Goal: Task Accomplishment & Management: Use online tool/utility

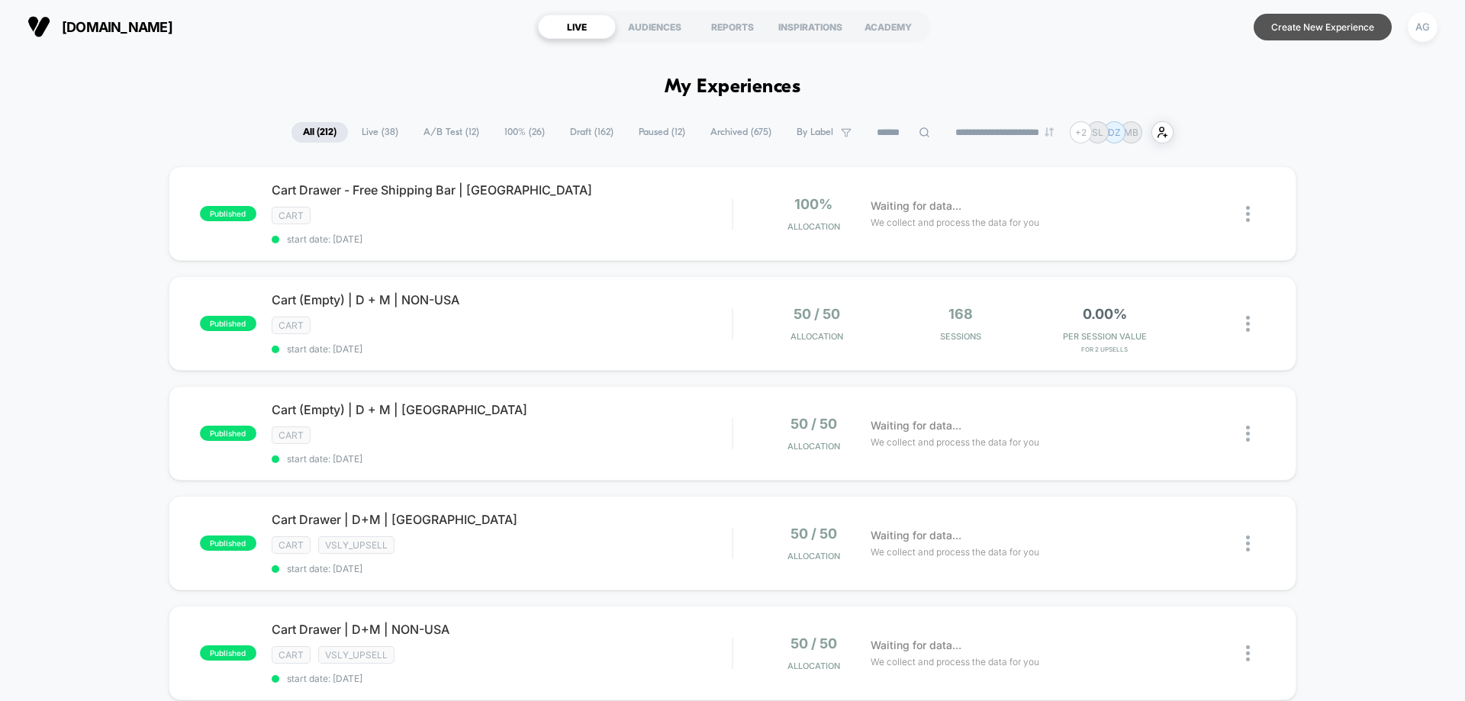
click at [1323, 37] on button "Create New Experience" at bounding box center [1322, 27] width 138 height 27
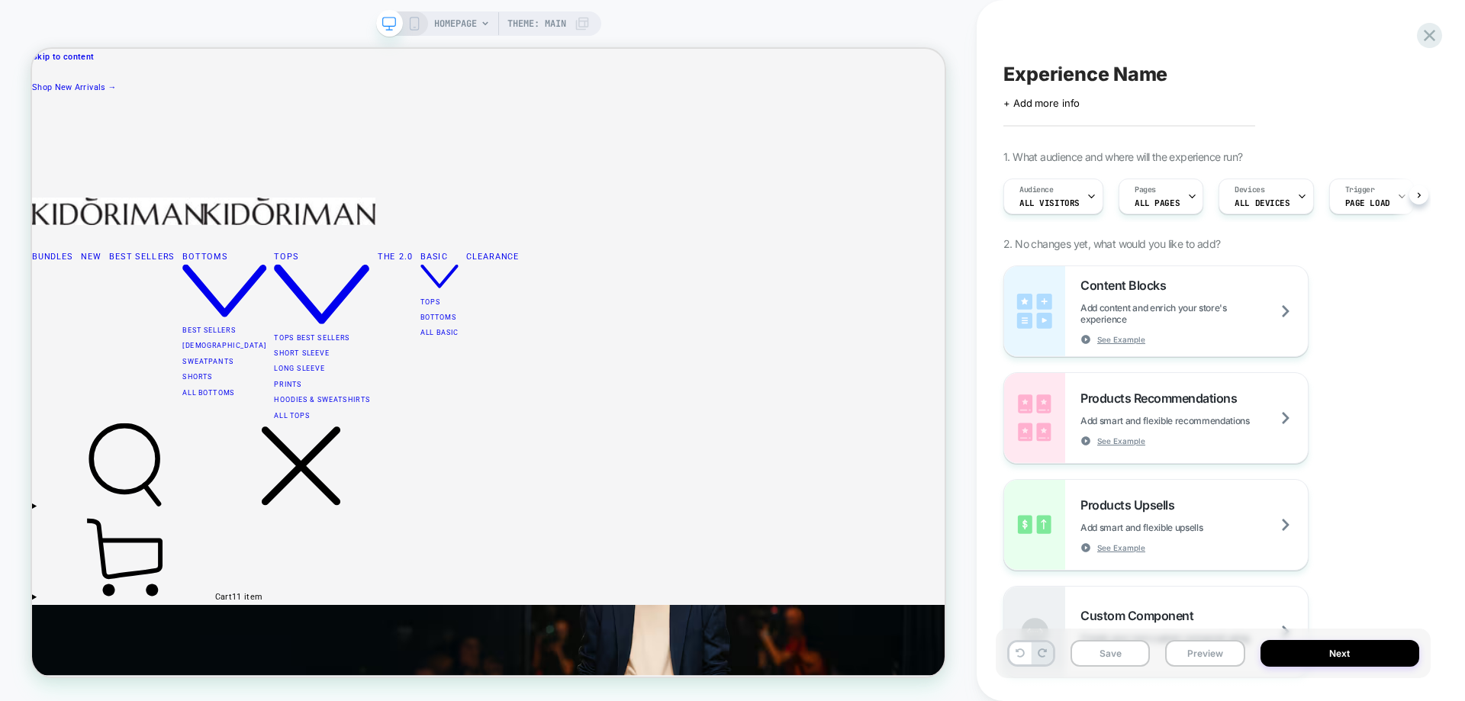
scroll to position [0, 1]
click at [481, 31] on div "HOMEPAGE Theme: MAIN" at bounding box center [512, 23] width 156 height 24
click at [449, 24] on span "HOMEPAGE" at bounding box center [455, 23] width 43 height 24
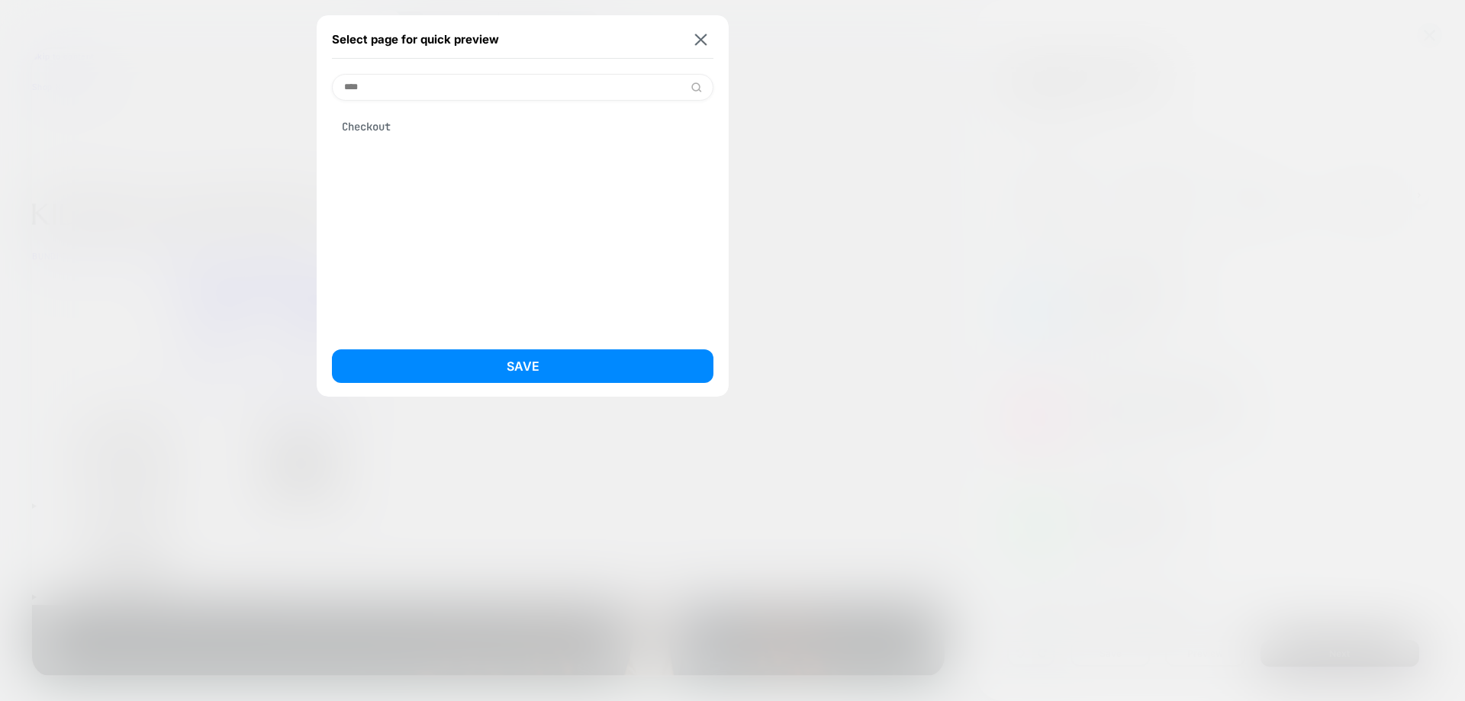
type input "****"
click at [488, 124] on div "Checkout" at bounding box center [522, 126] width 381 height 29
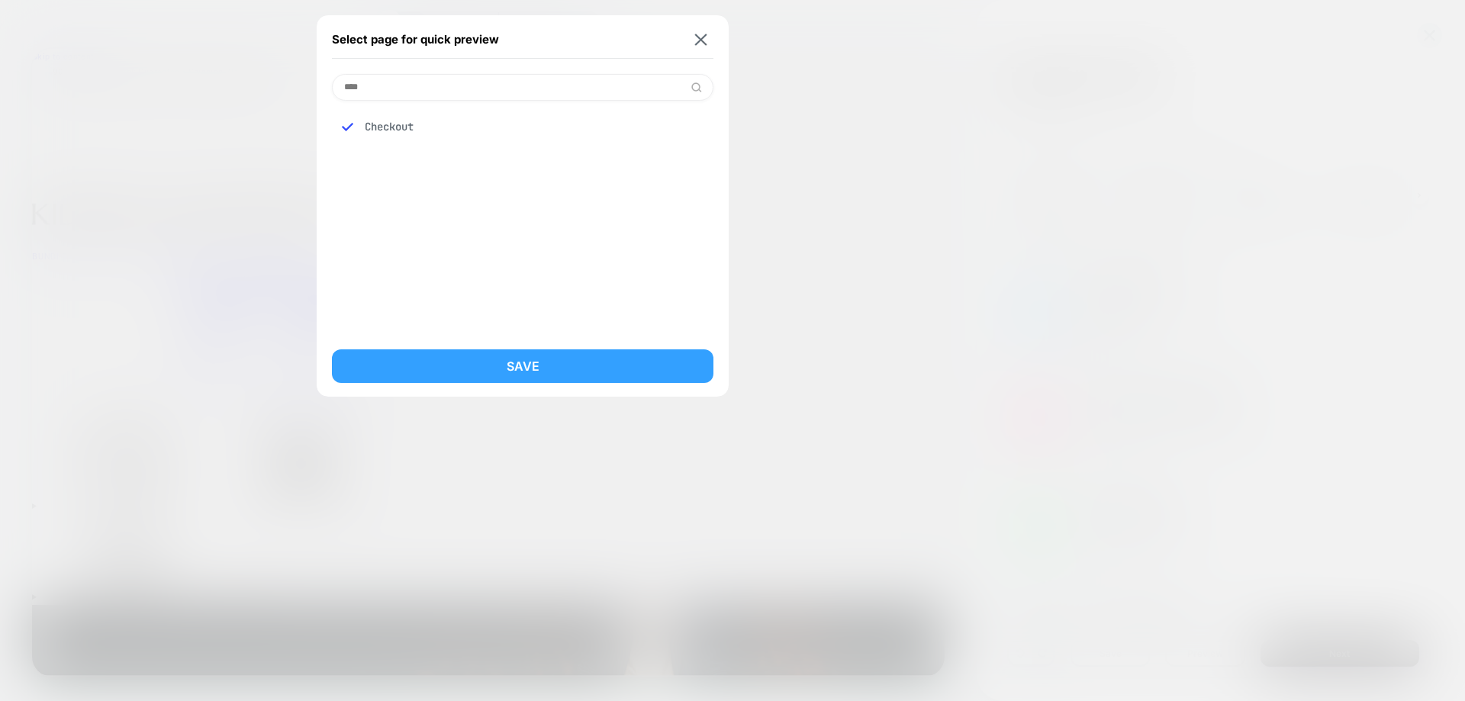
click at [630, 356] on button "Save" at bounding box center [522, 366] width 381 height 34
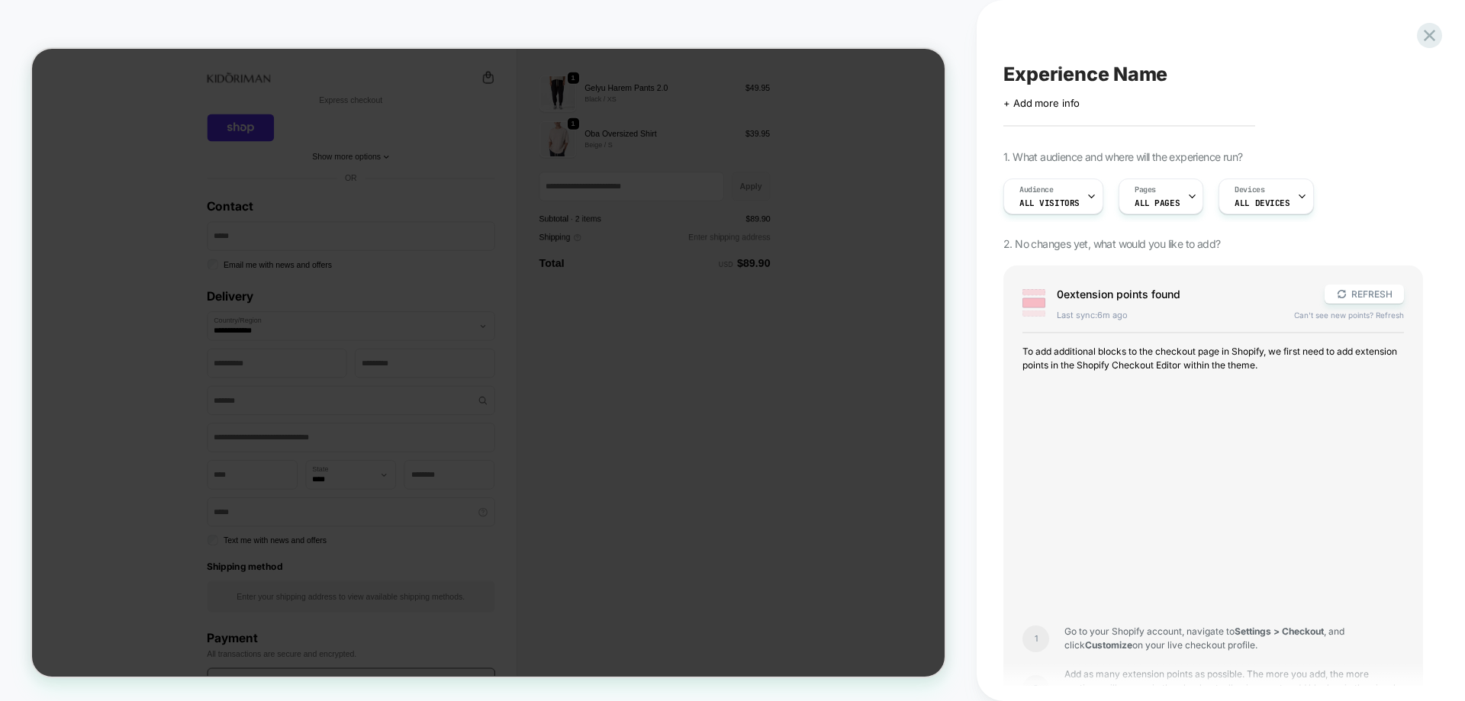
scroll to position [0, 0]
click at [1391, 291] on button "REFRESH" at bounding box center [1363, 294] width 79 height 19
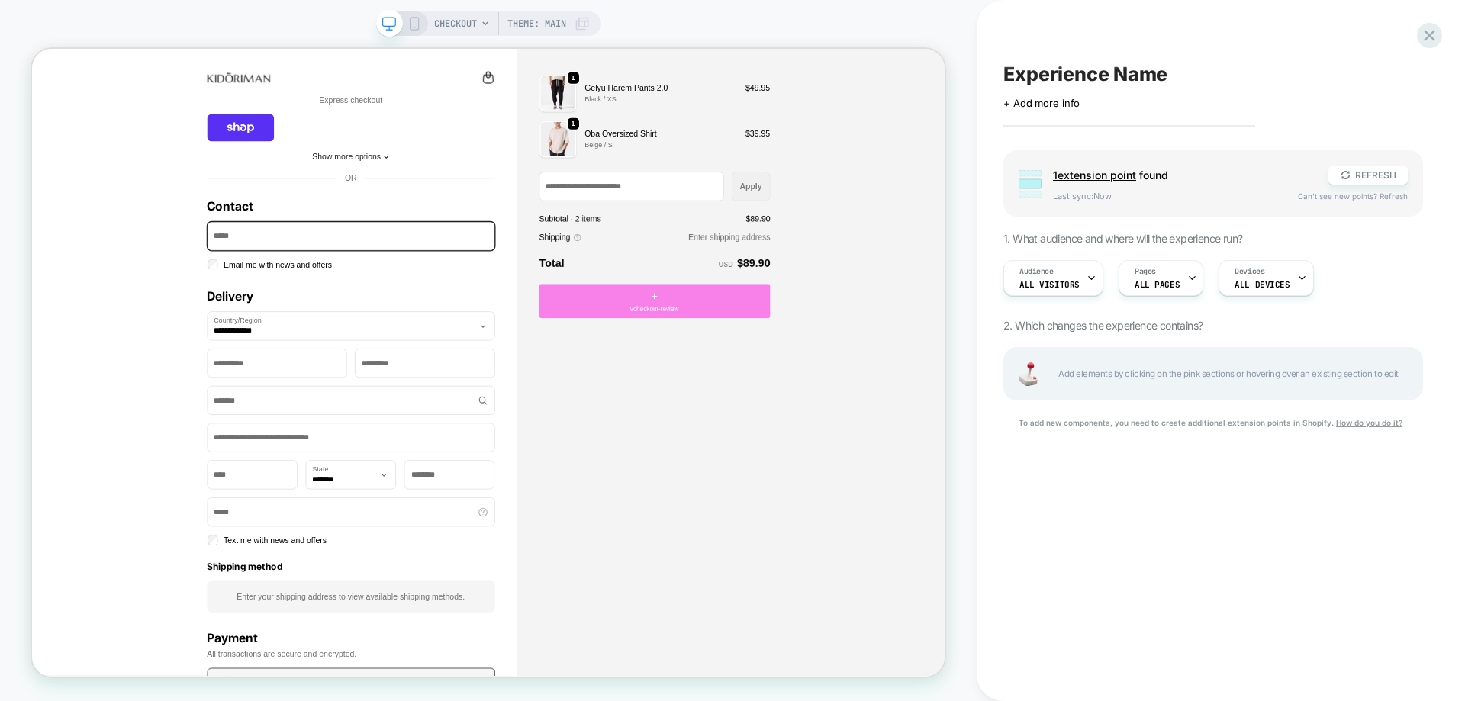
click at [902, 381] on div "+ vcheckout-review" at bounding box center [862, 385] width 308 height 46
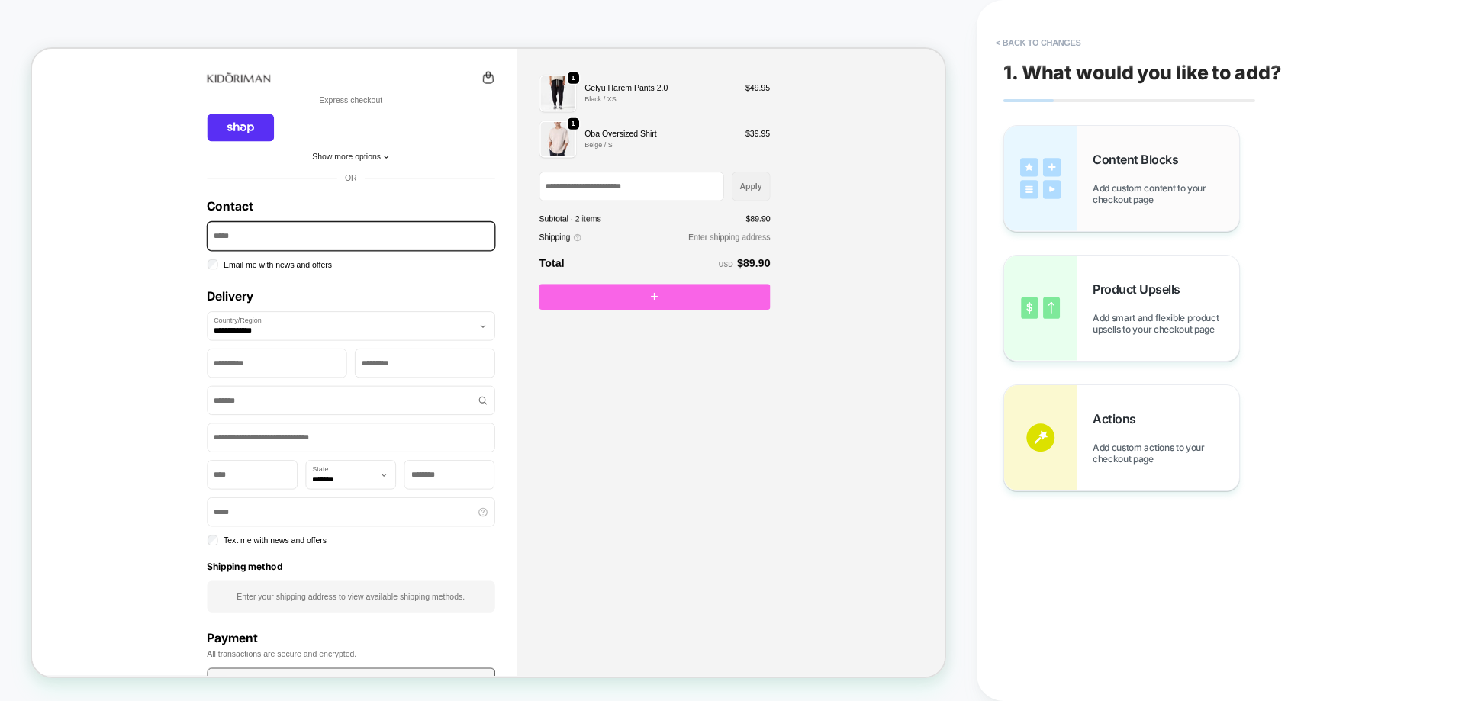
click at [1126, 219] on div "Content Blocks Add custom content to your checkout page" at bounding box center [1121, 178] width 235 height 105
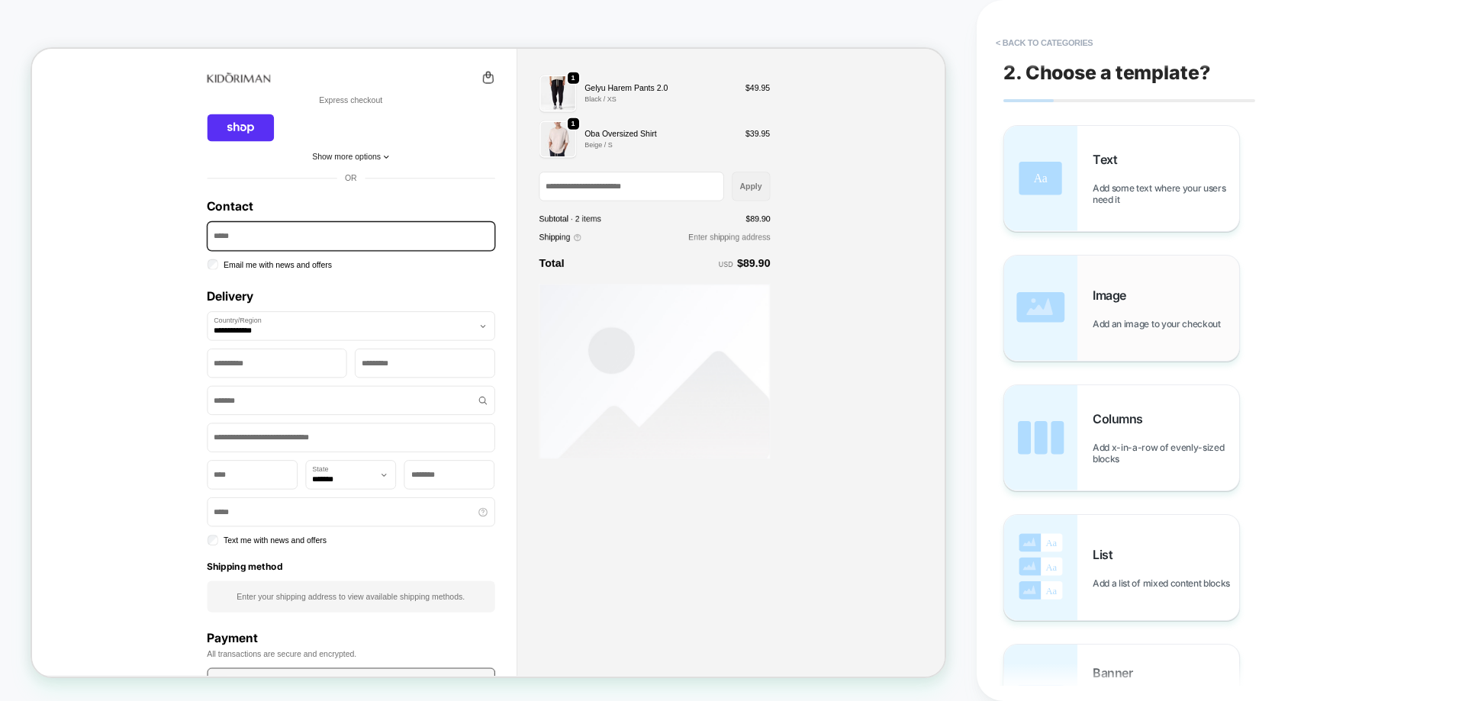
click at [1107, 318] on span "Add an image to your checkout" at bounding box center [1160, 323] width 136 height 11
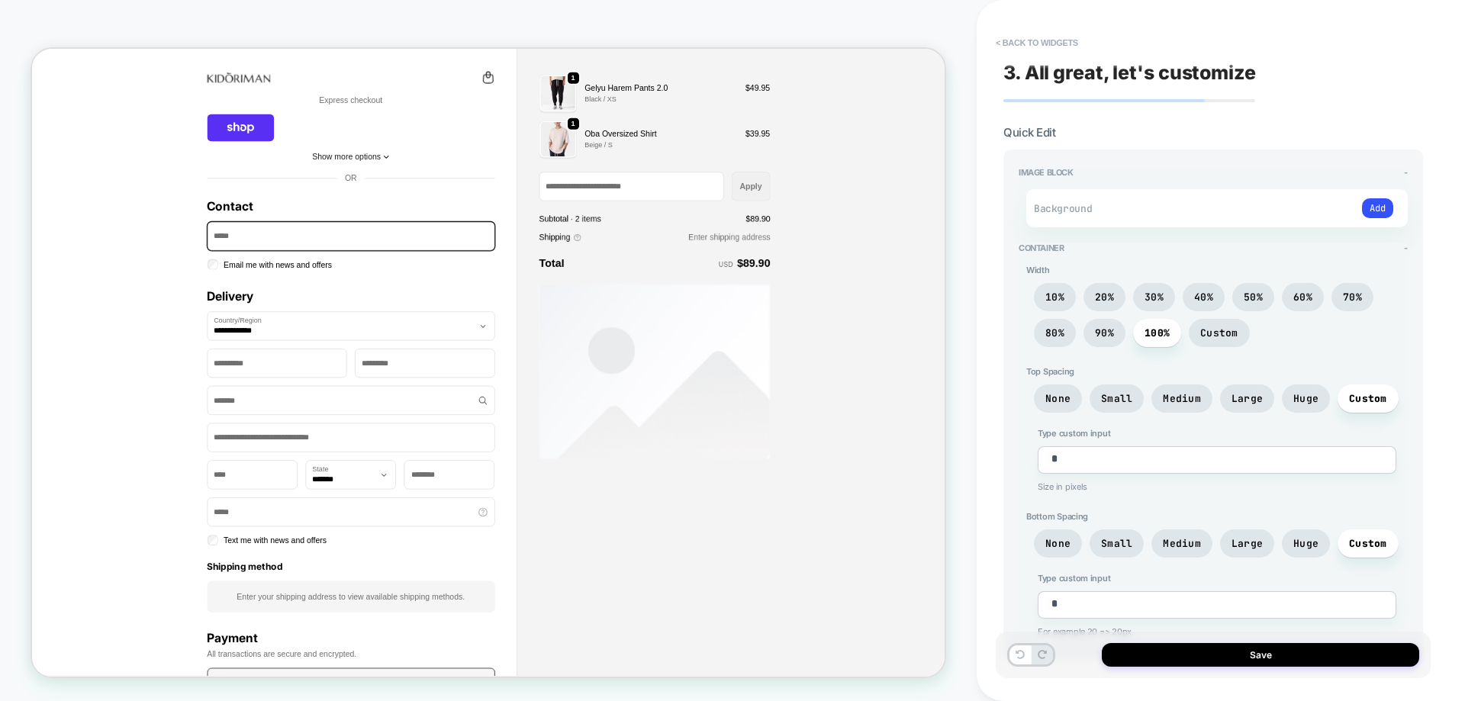
click at [1056, 20] on div "3. All great, let's customize Quick Edit Image Block - Background Add Container…" at bounding box center [1213, 350] width 435 height 671
click at [1051, 35] on button "< Back to widgets" at bounding box center [1037, 43] width 98 height 24
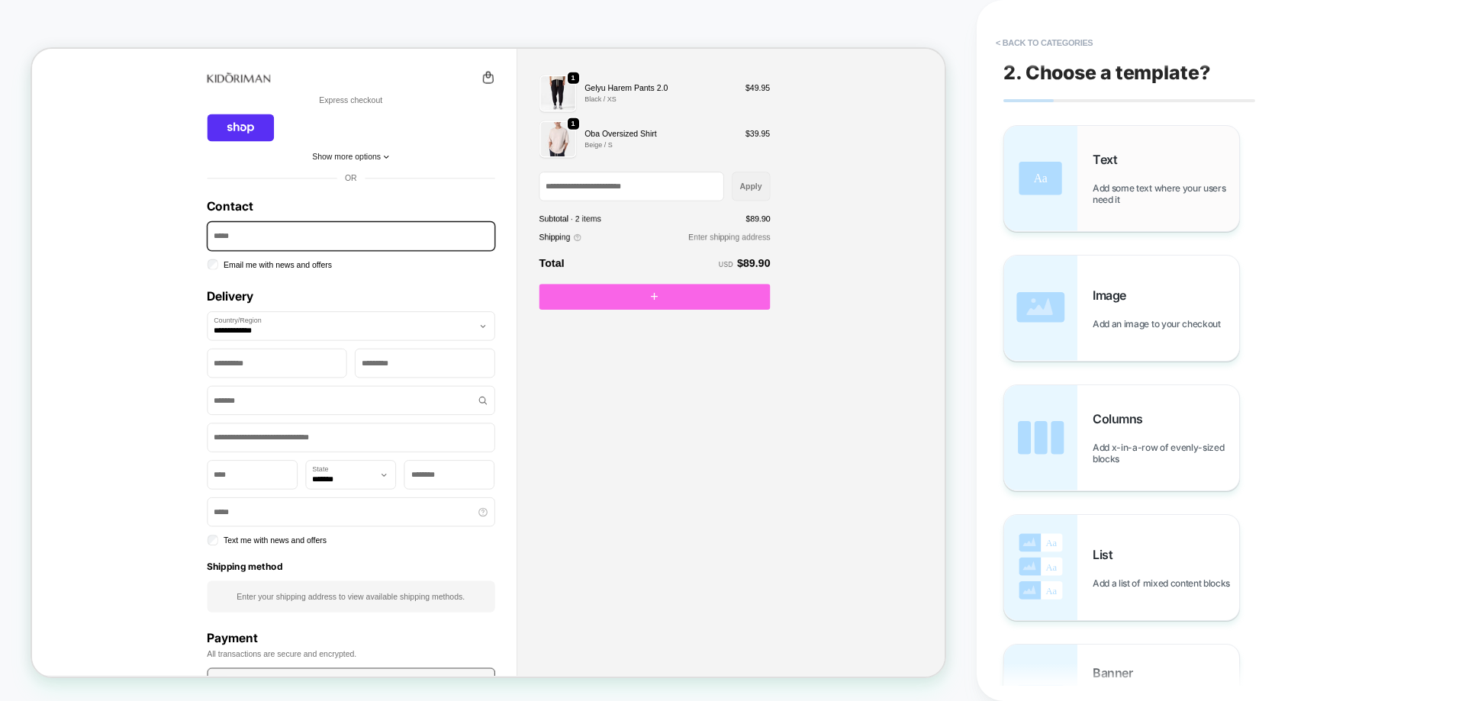
click at [1084, 185] on div "Text Add some text where your users need it" at bounding box center [1121, 178] width 235 height 105
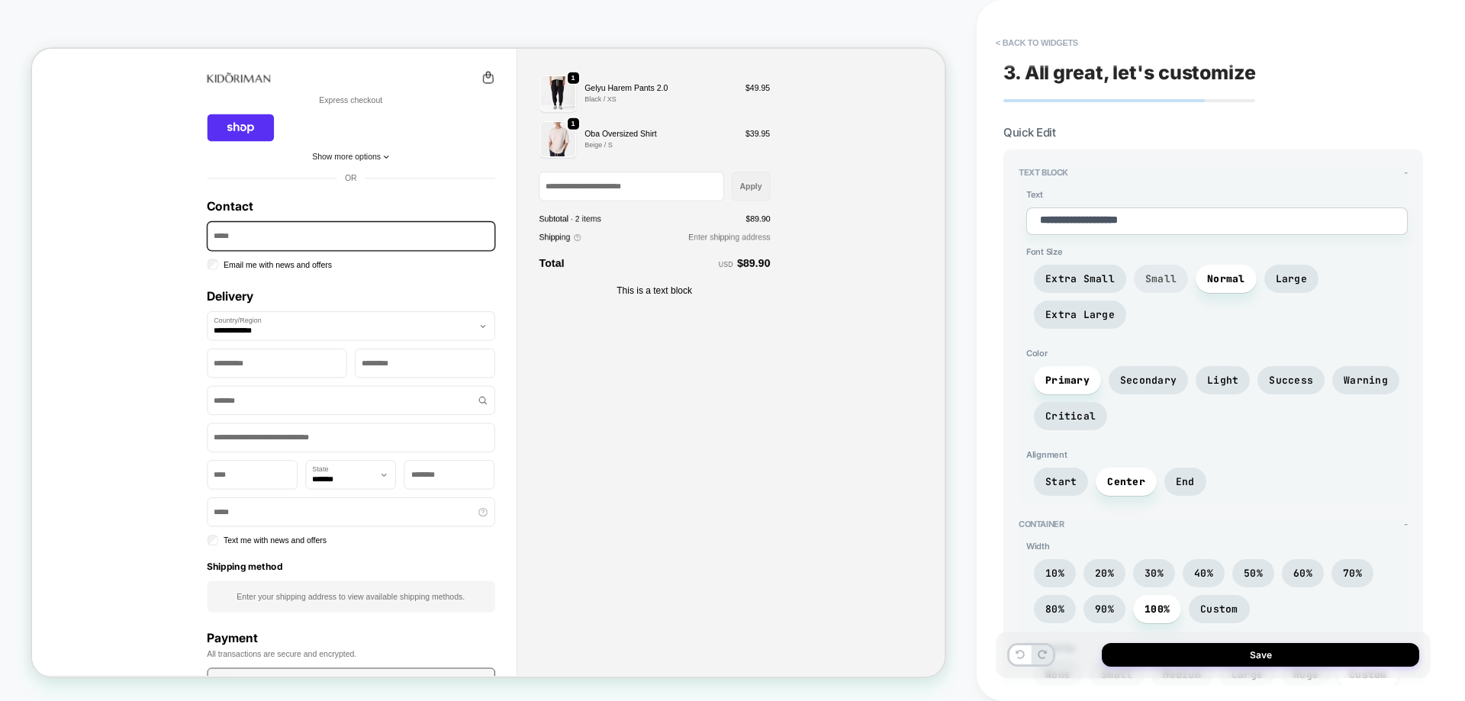
click at [1153, 284] on span "Small" at bounding box center [1160, 278] width 31 height 13
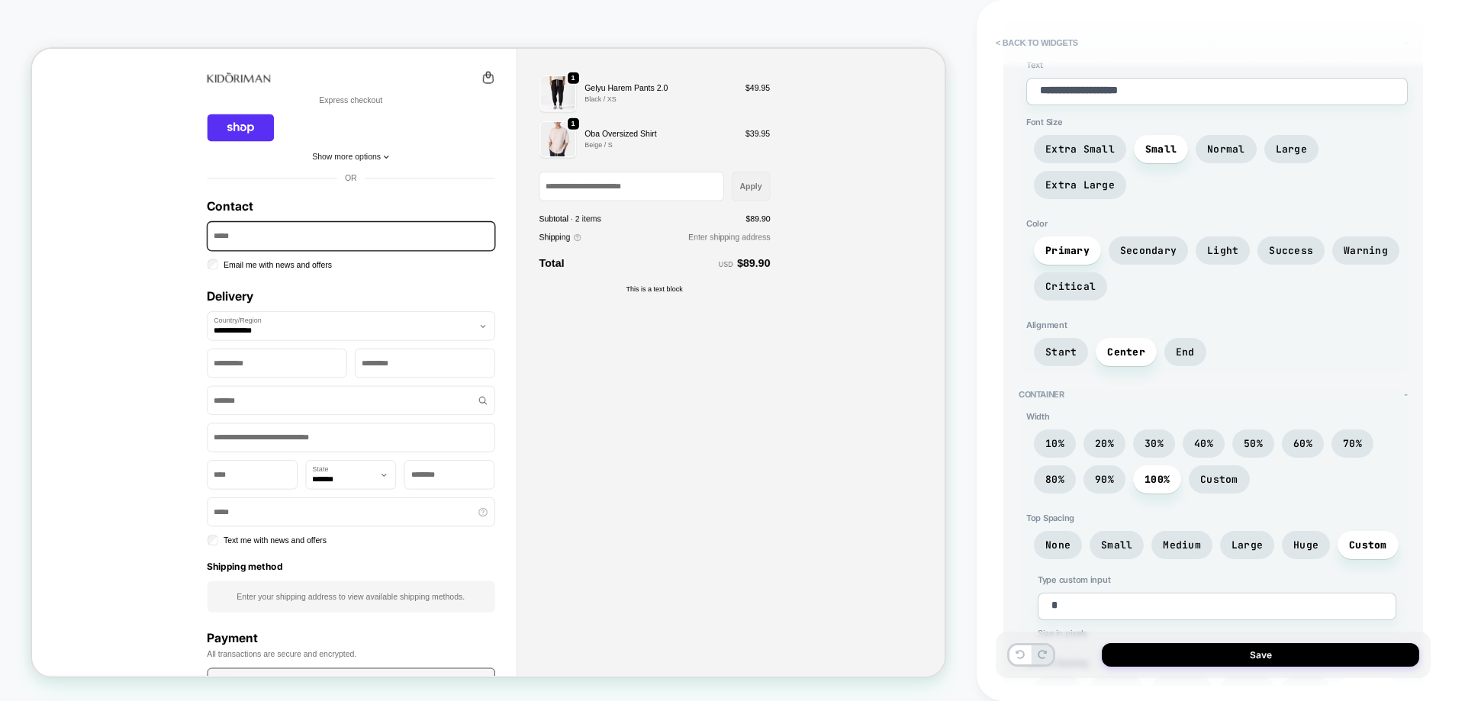
scroll to position [112, 0]
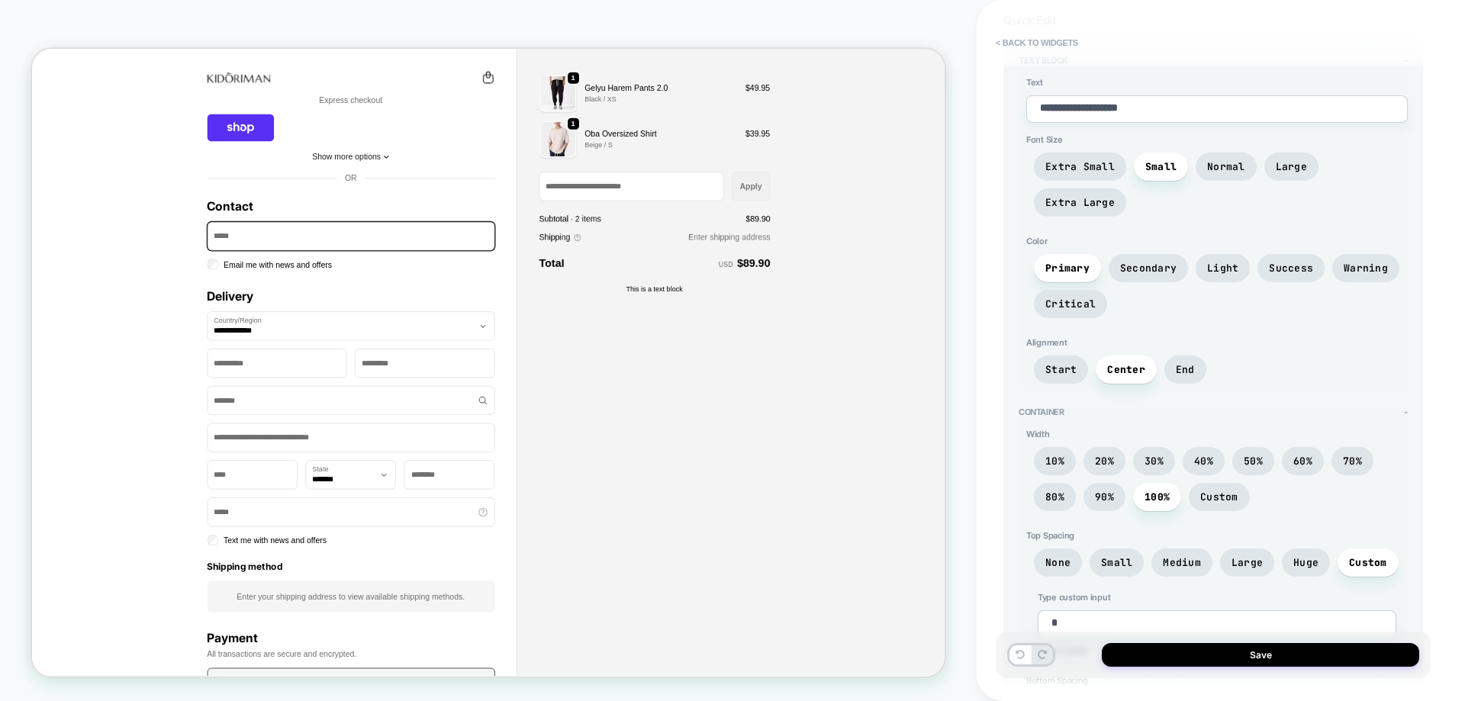
click at [1037, 30] on section "**********" at bounding box center [1213, 471] width 420 height 917
click at [1036, 36] on button "< Back to widgets" at bounding box center [1037, 43] width 98 height 24
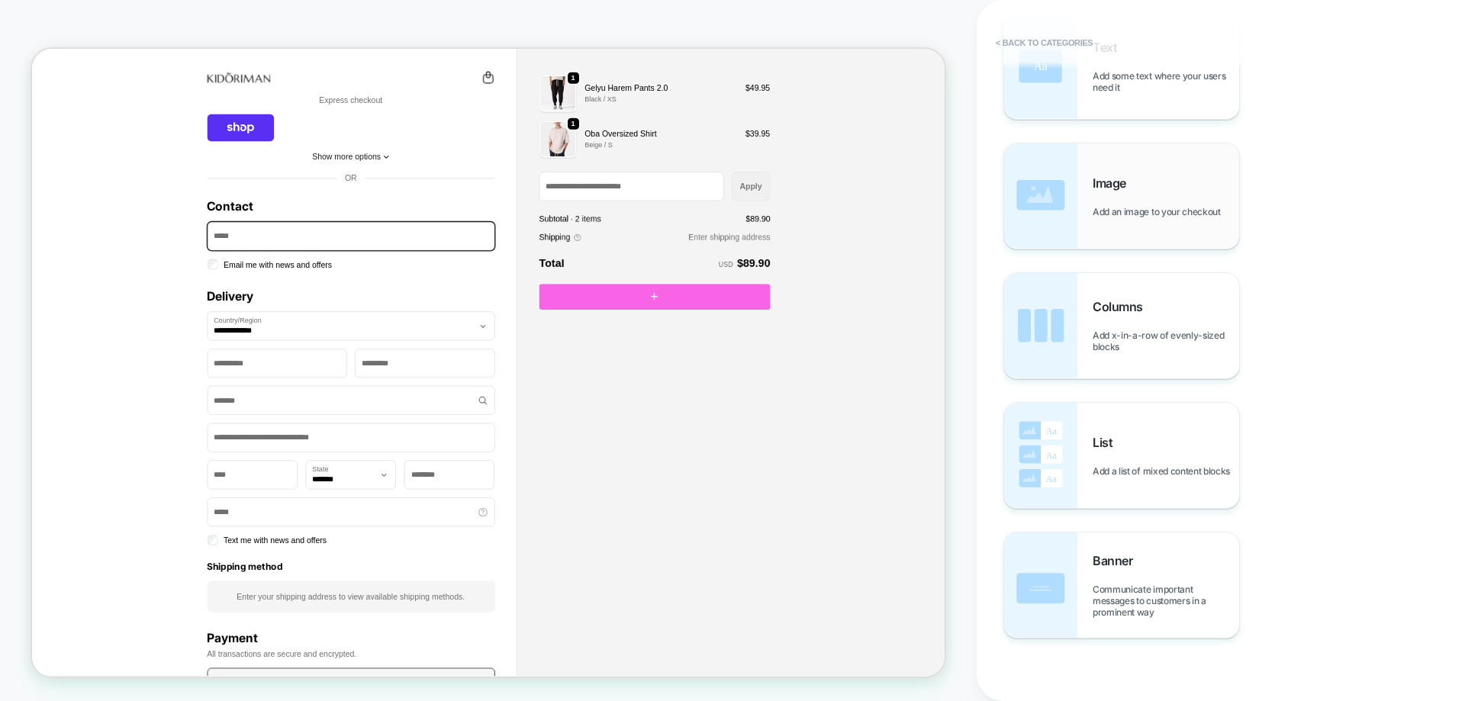
click at [1091, 159] on div "Image Add an image to your checkout" at bounding box center [1121, 195] width 235 height 105
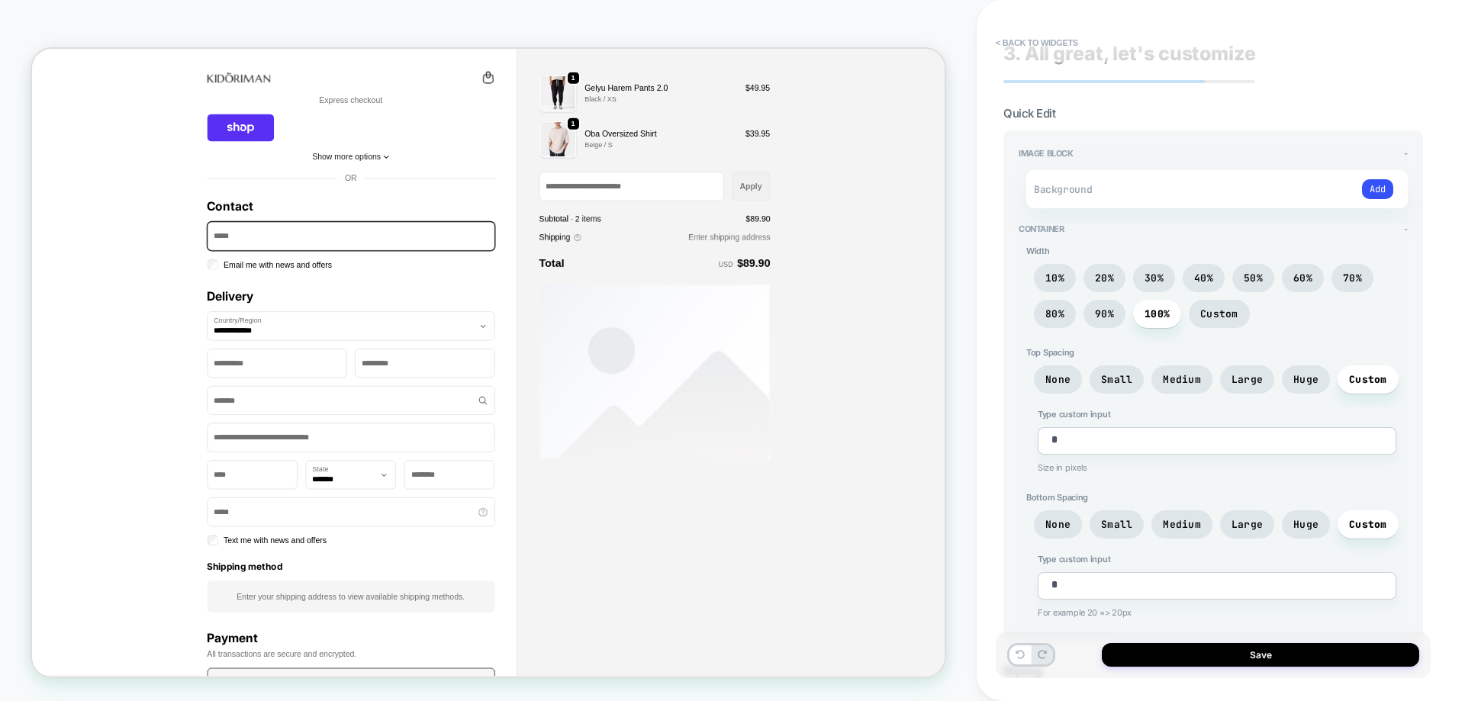
scroll to position [0, 0]
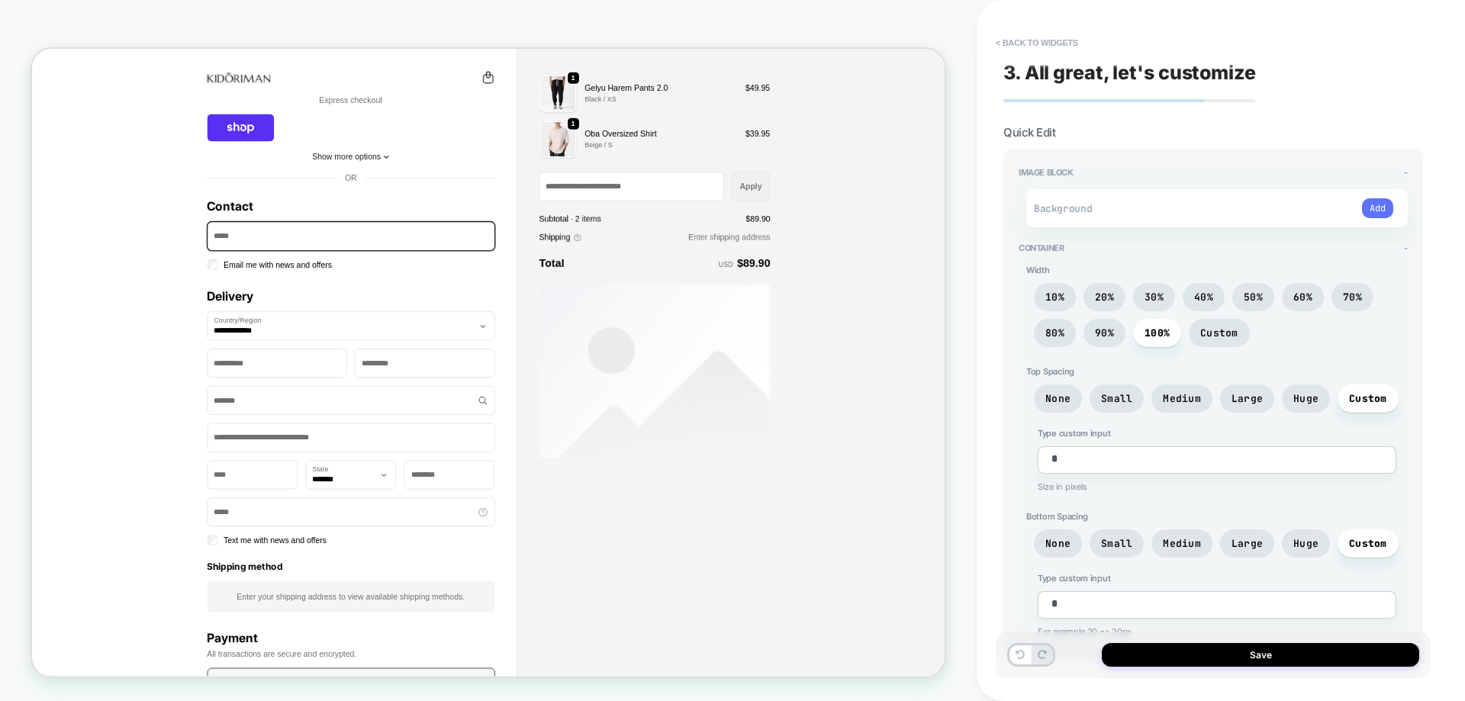
click at [1384, 210] on button "Add" at bounding box center [1377, 208] width 31 height 20
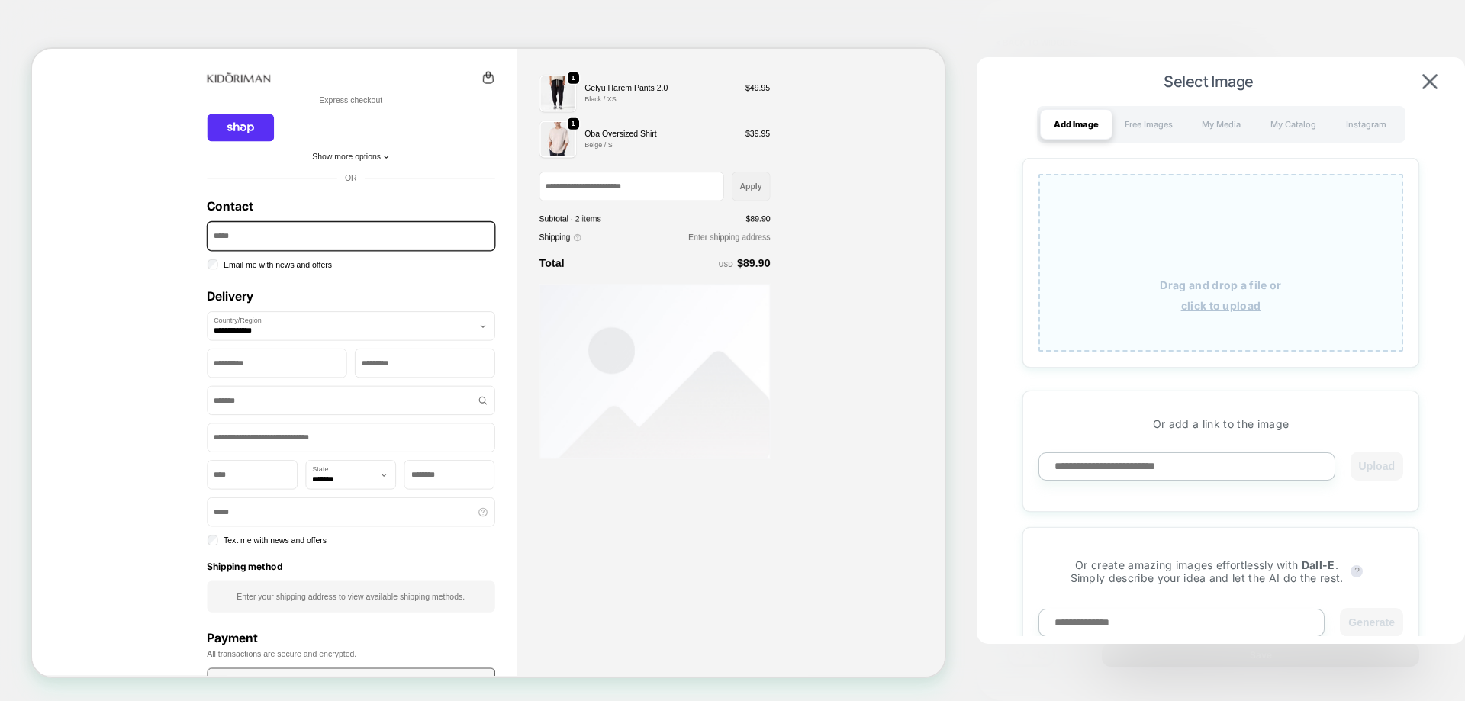
click at [1160, 249] on div "Drag and drop a file or click to upload" at bounding box center [1220, 263] width 365 height 178
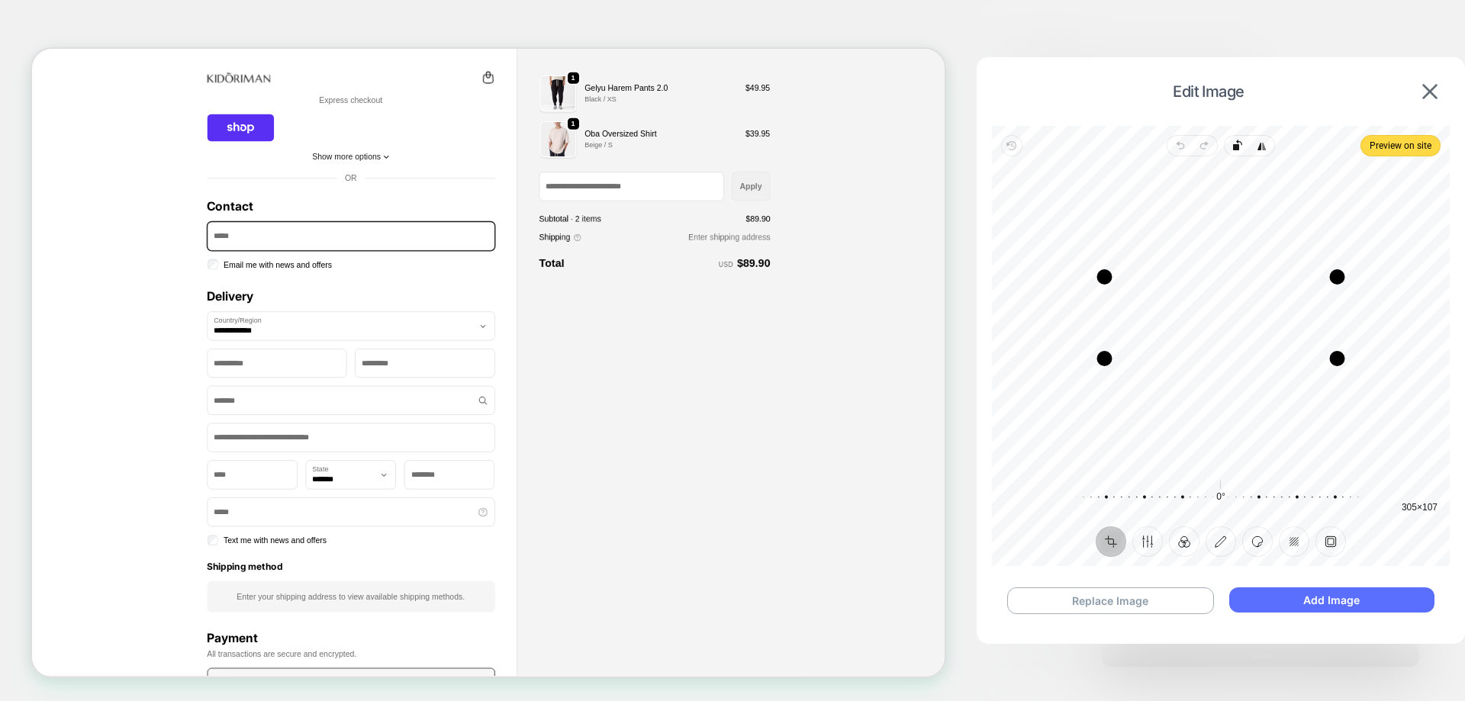
click at [1300, 608] on button "Add Image" at bounding box center [1331, 599] width 205 height 25
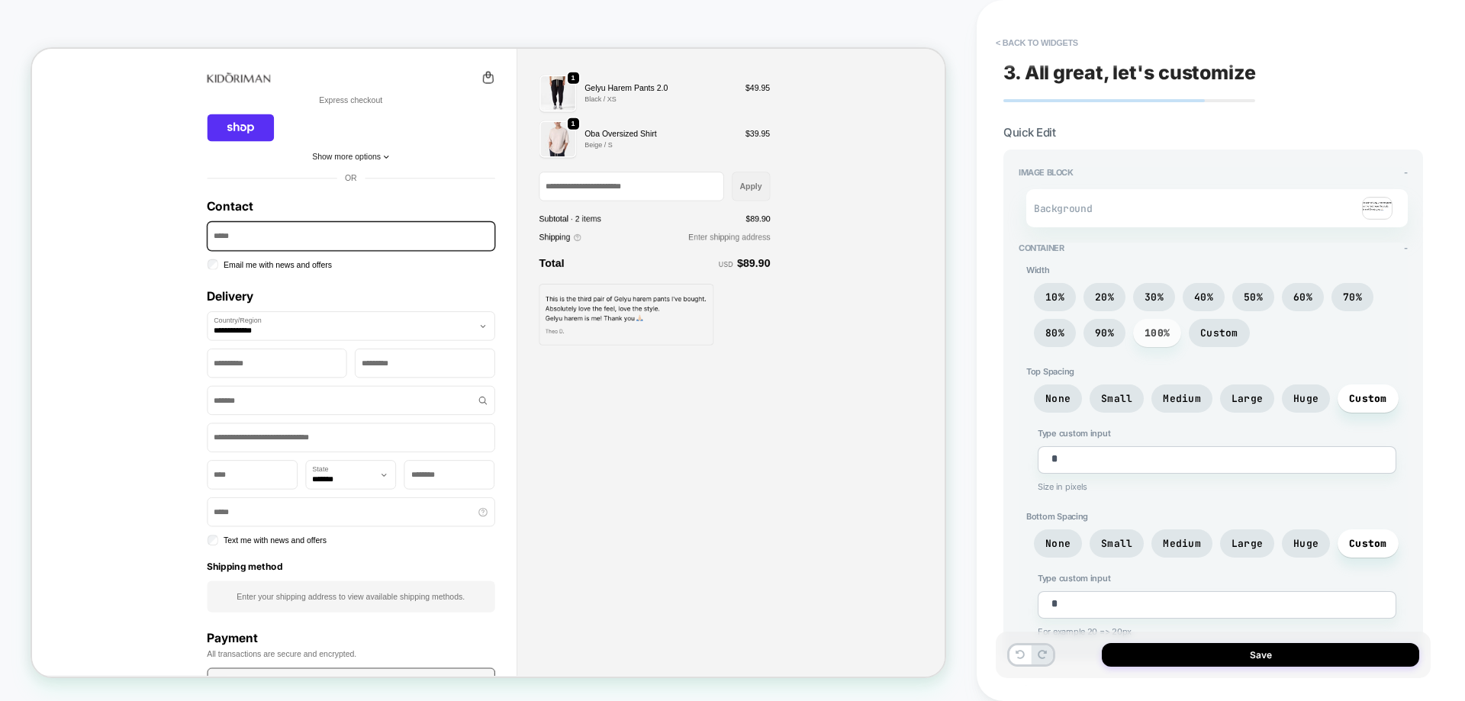
click at [1168, 341] on span "100%" at bounding box center [1157, 333] width 48 height 28
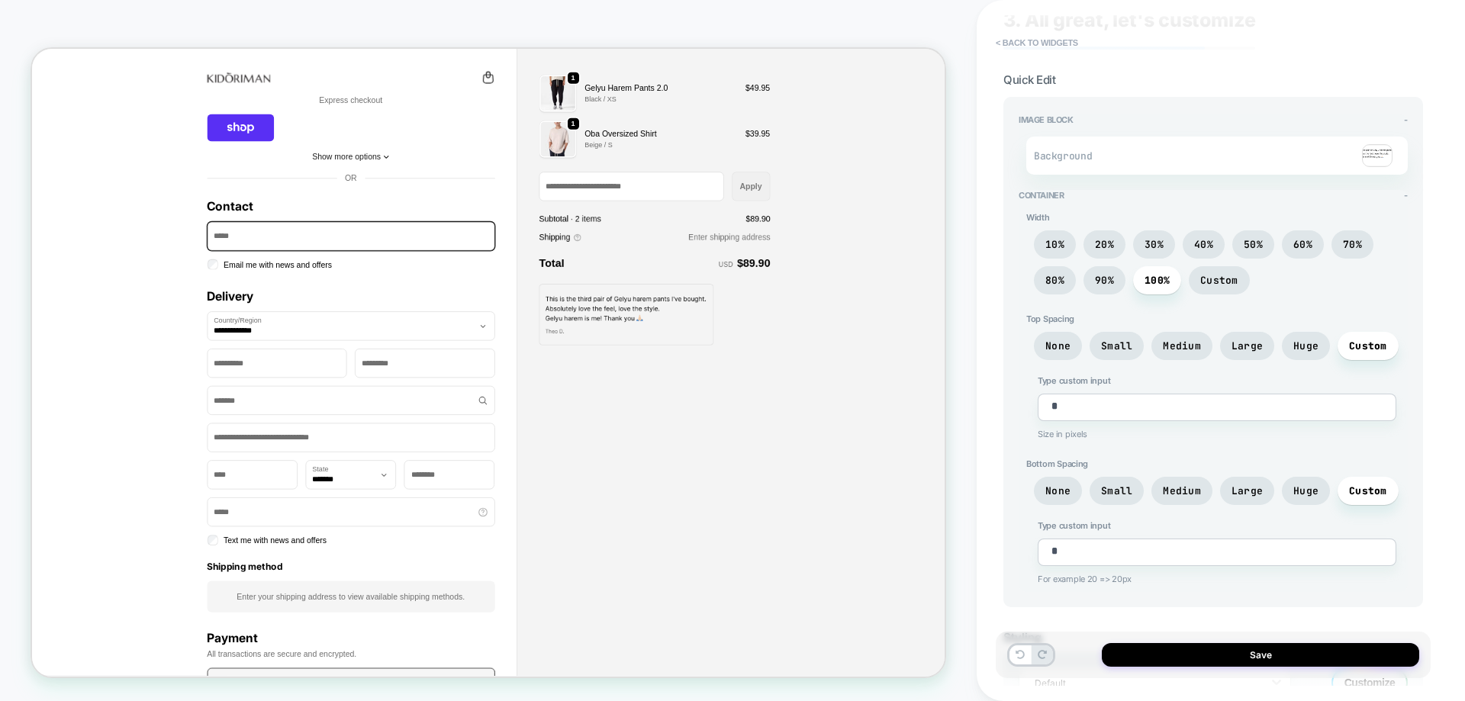
scroll to position [141, 0]
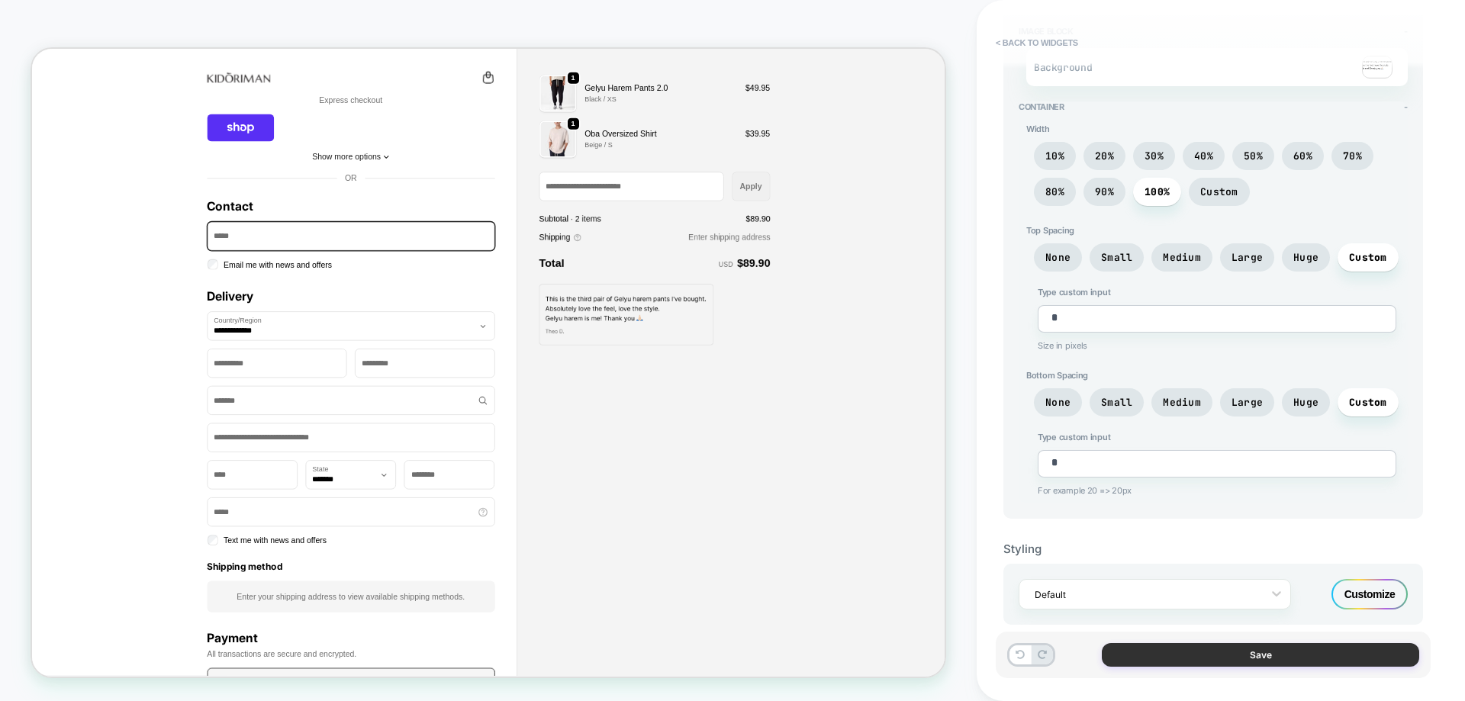
click at [1244, 651] on button "Save" at bounding box center [1260, 655] width 317 height 24
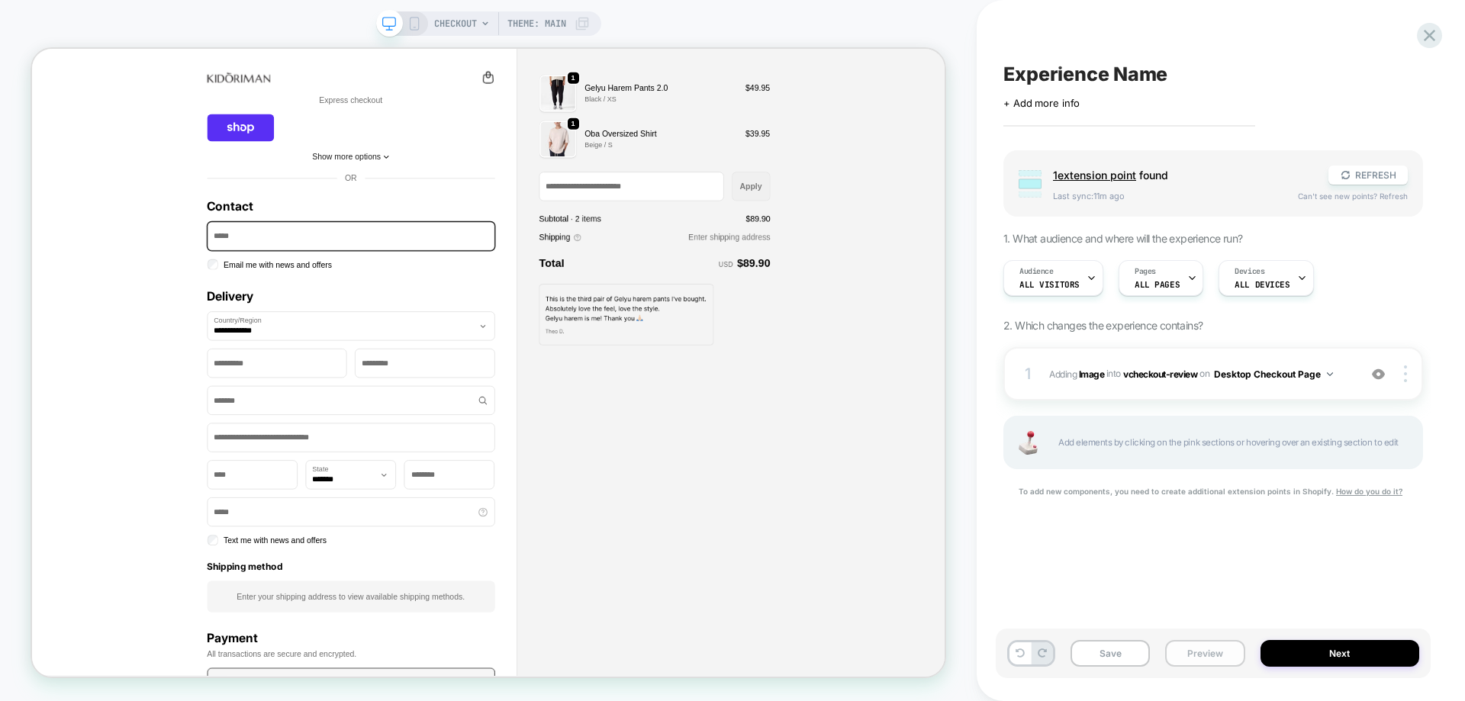
click at [1195, 652] on button "Preview" at bounding box center [1204, 653] width 79 height 27
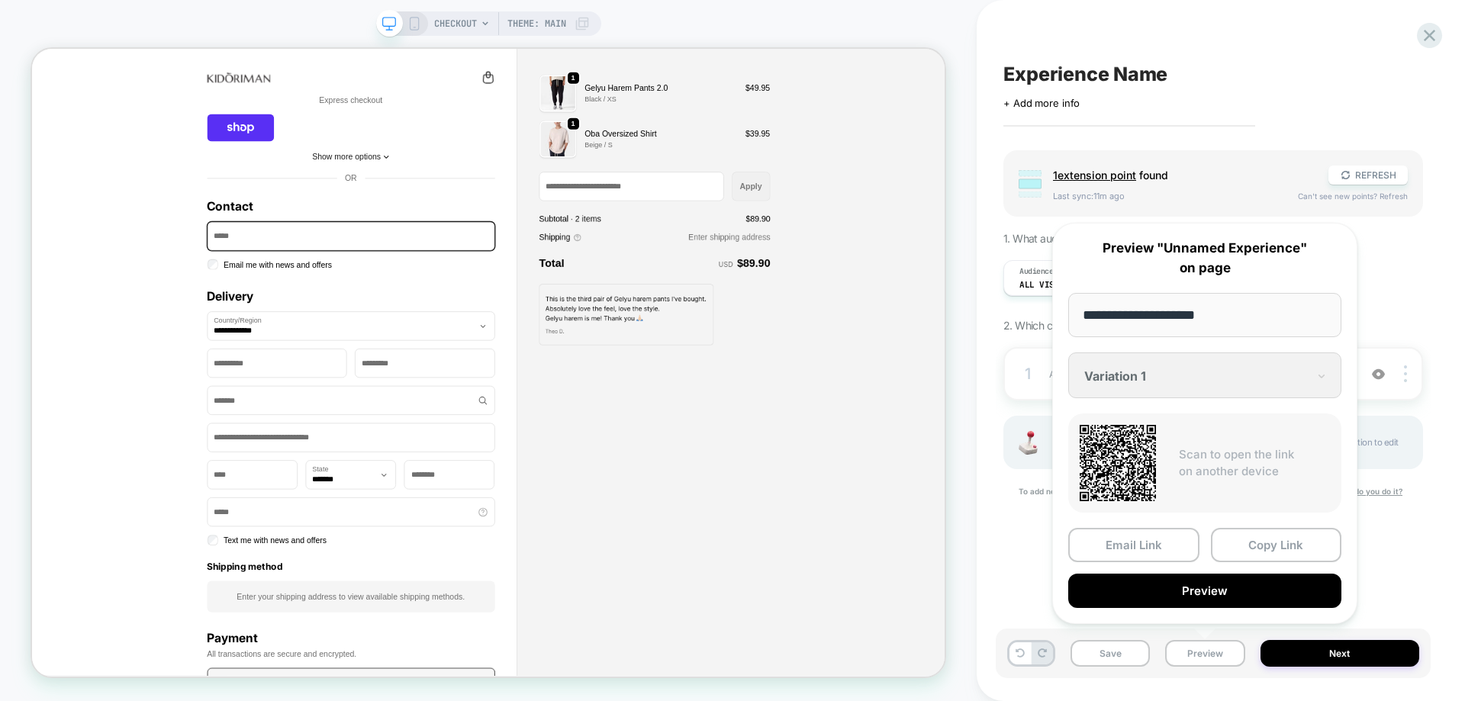
click at [1205, 595] on button "Preview" at bounding box center [1204, 591] width 273 height 34
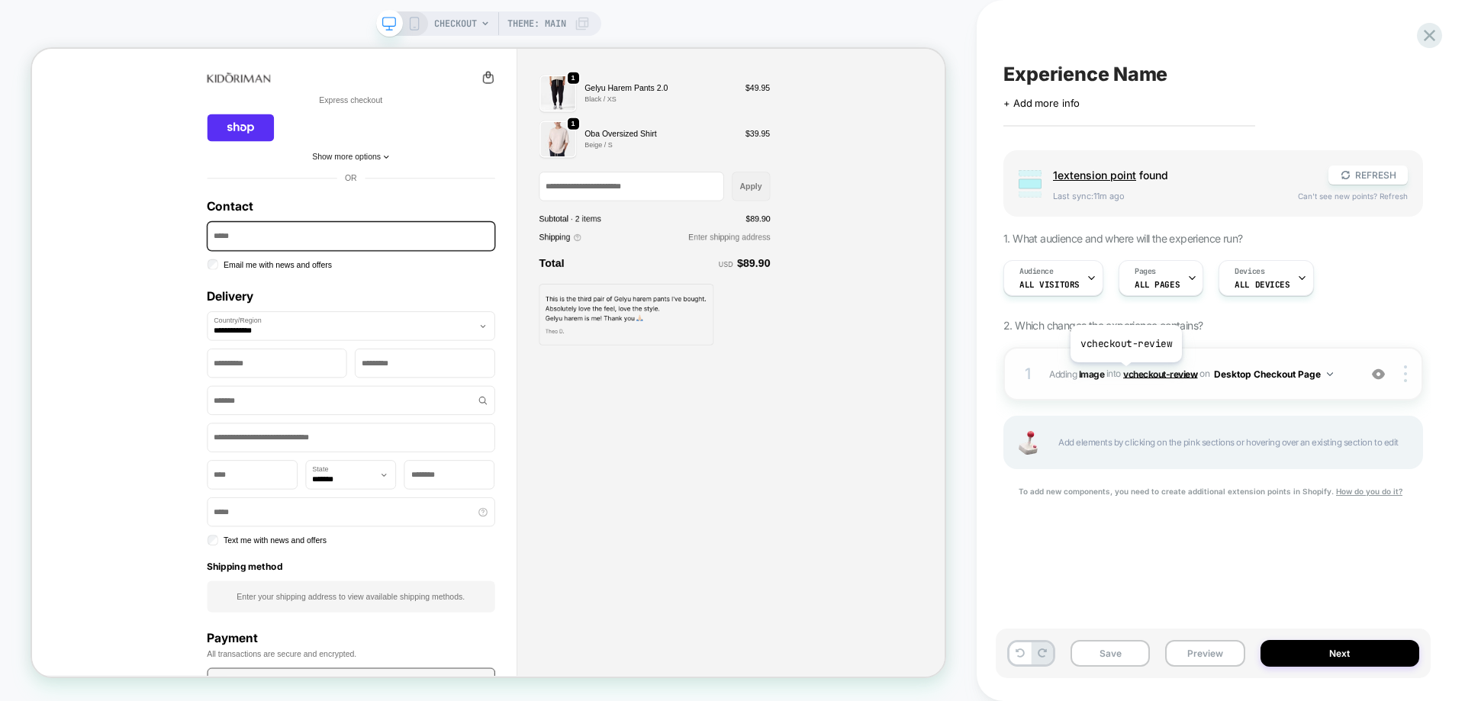
click at [1125, 374] on span "vcheckout-review" at bounding box center [1160, 373] width 74 height 11
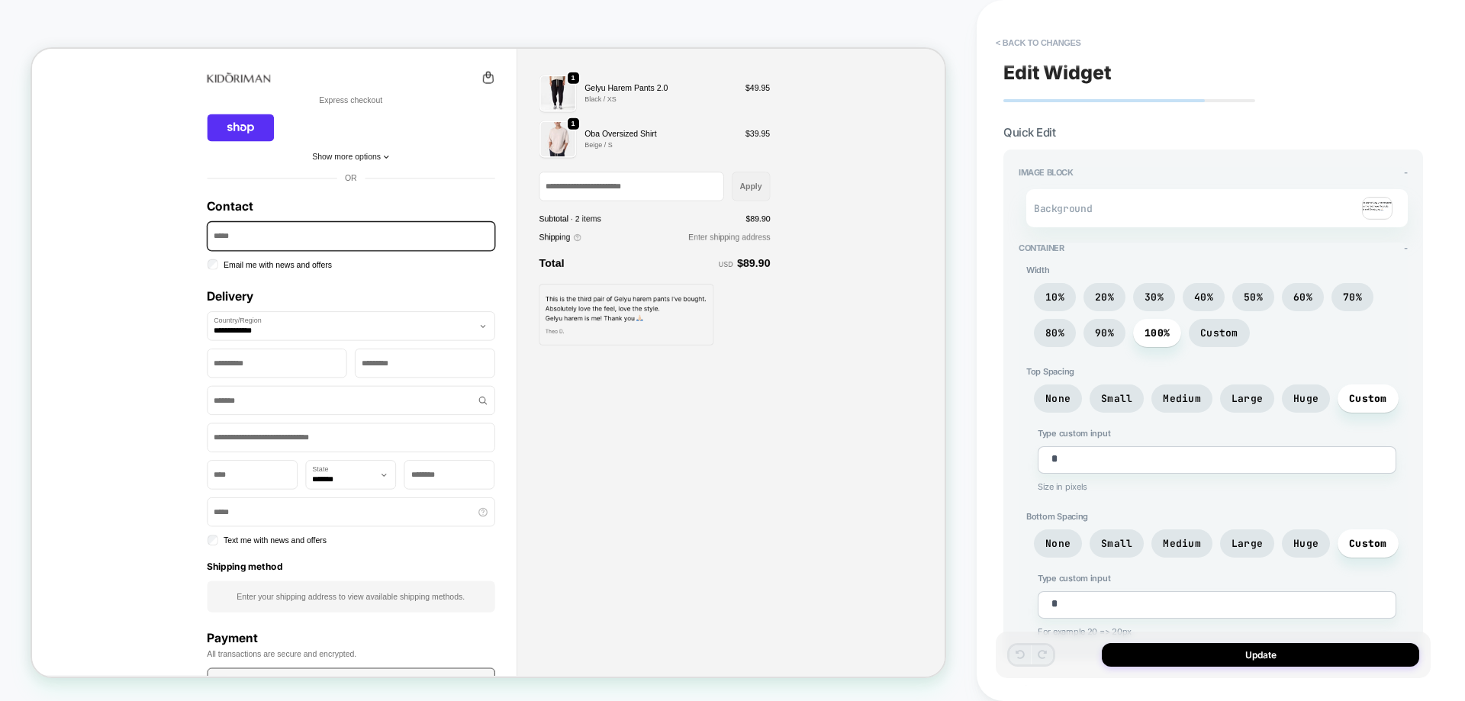
drag, startPoint x: 1377, startPoint y: 194, endPoint x: 1376, endPoint y: 203, distance: 9.2
click at [1378, 194] on div "Background" at bounding box center [1216, 208] width 381 height 38
click at [1376, 204] on img at bounding box center [1377, 208] width 31 height 23
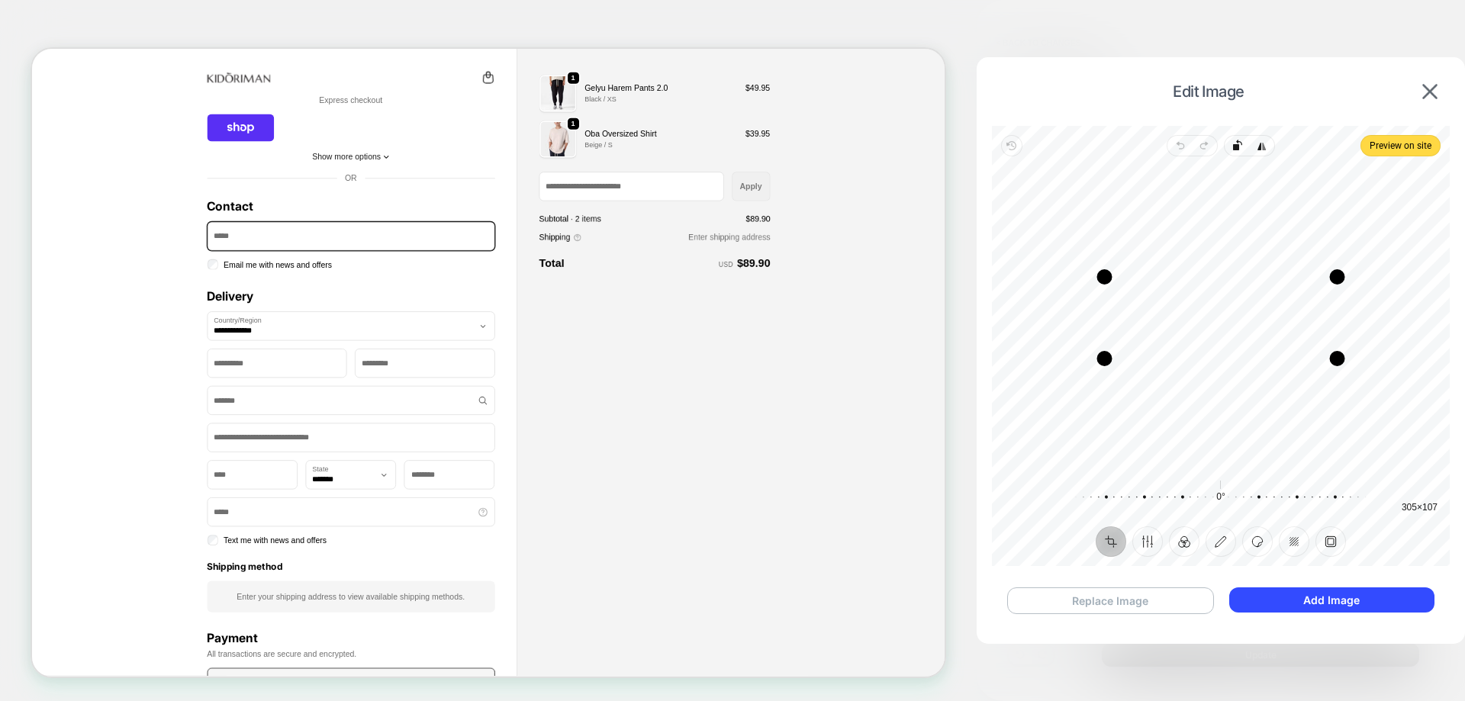
click at [1127, 597] on button "Replace Image" at bounding box center [1110, 600] width 207 height 27
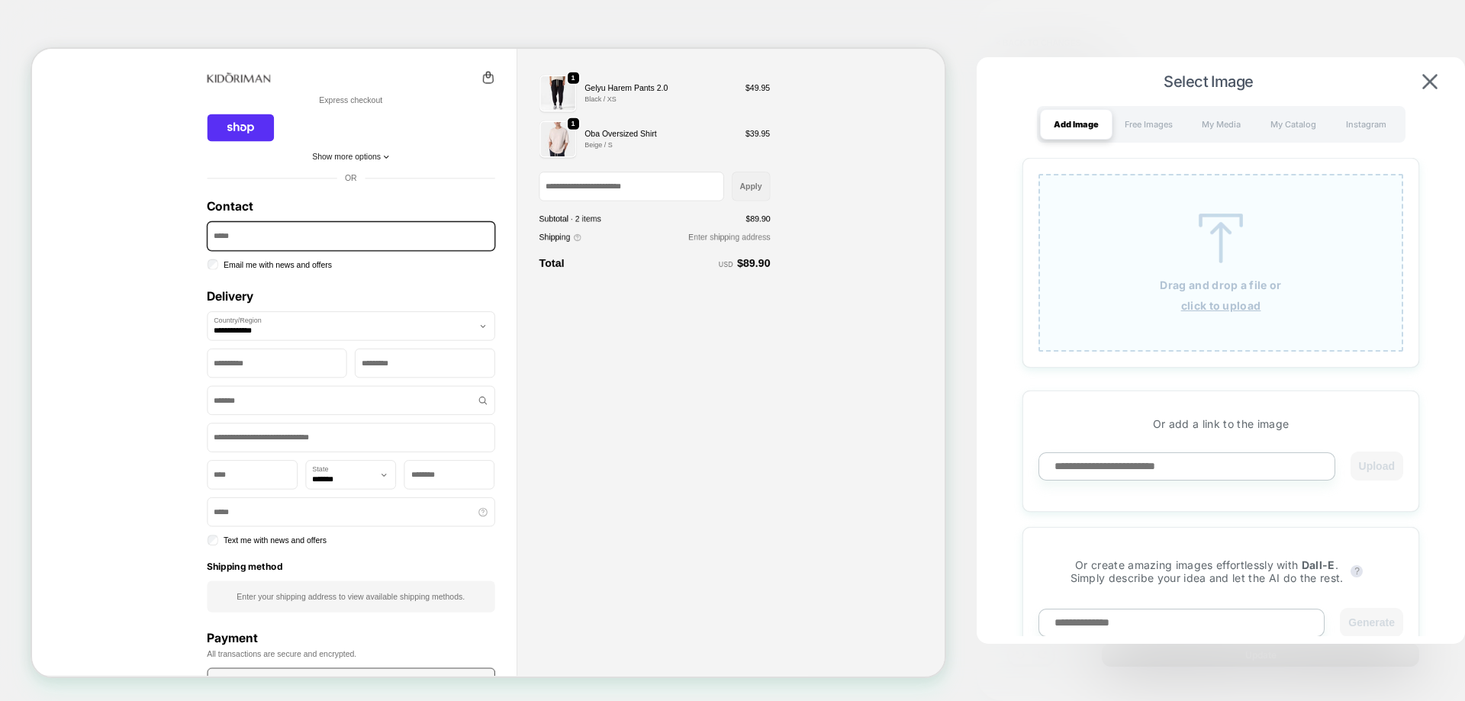
click at [1176, 294] on div "Drag and drop a file or click to upload" at bounding box center [1220, 263] width 365 height 178
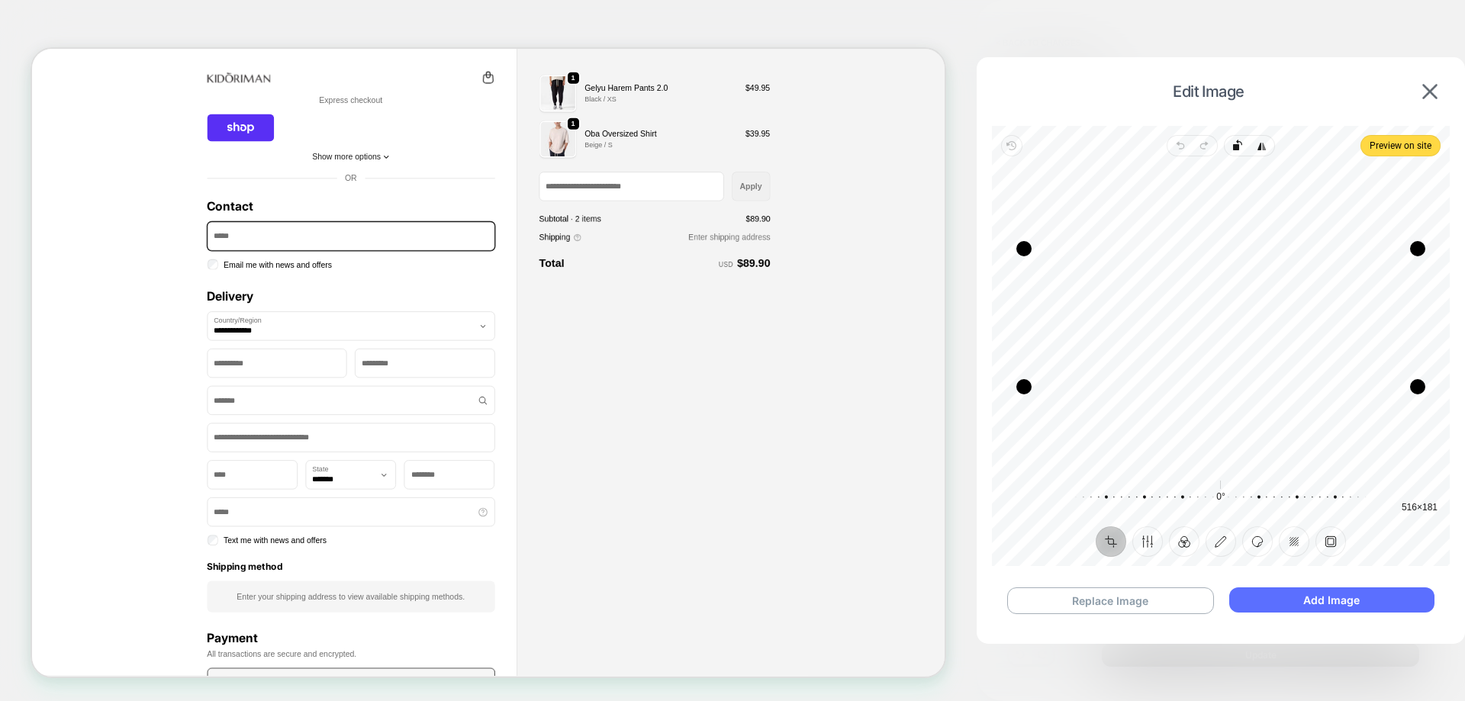
click at [1321, 594] on button "Add Image" at bounding box center [1331, 599] width 205 height 25
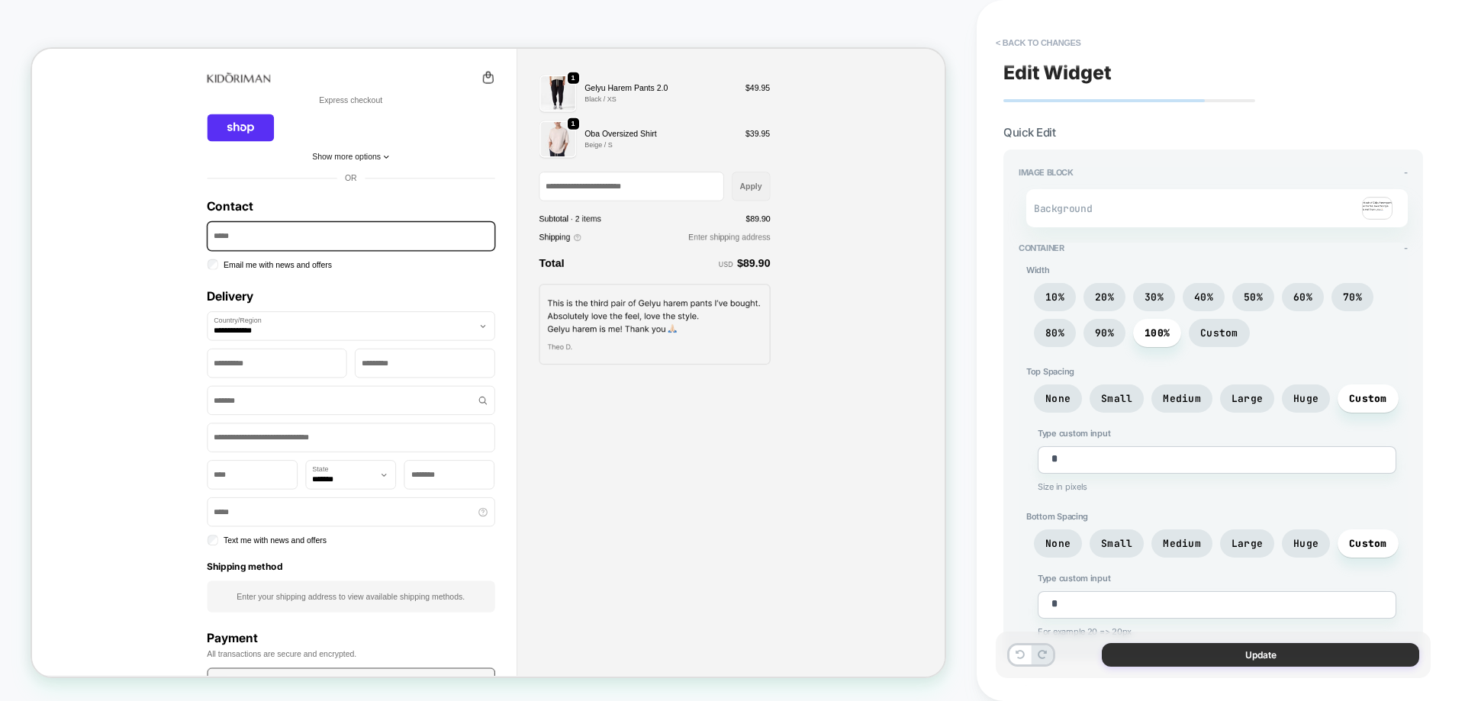
click at [1195, 659] on button "Update" at bounding box center [1260, 655] width 317 height 24
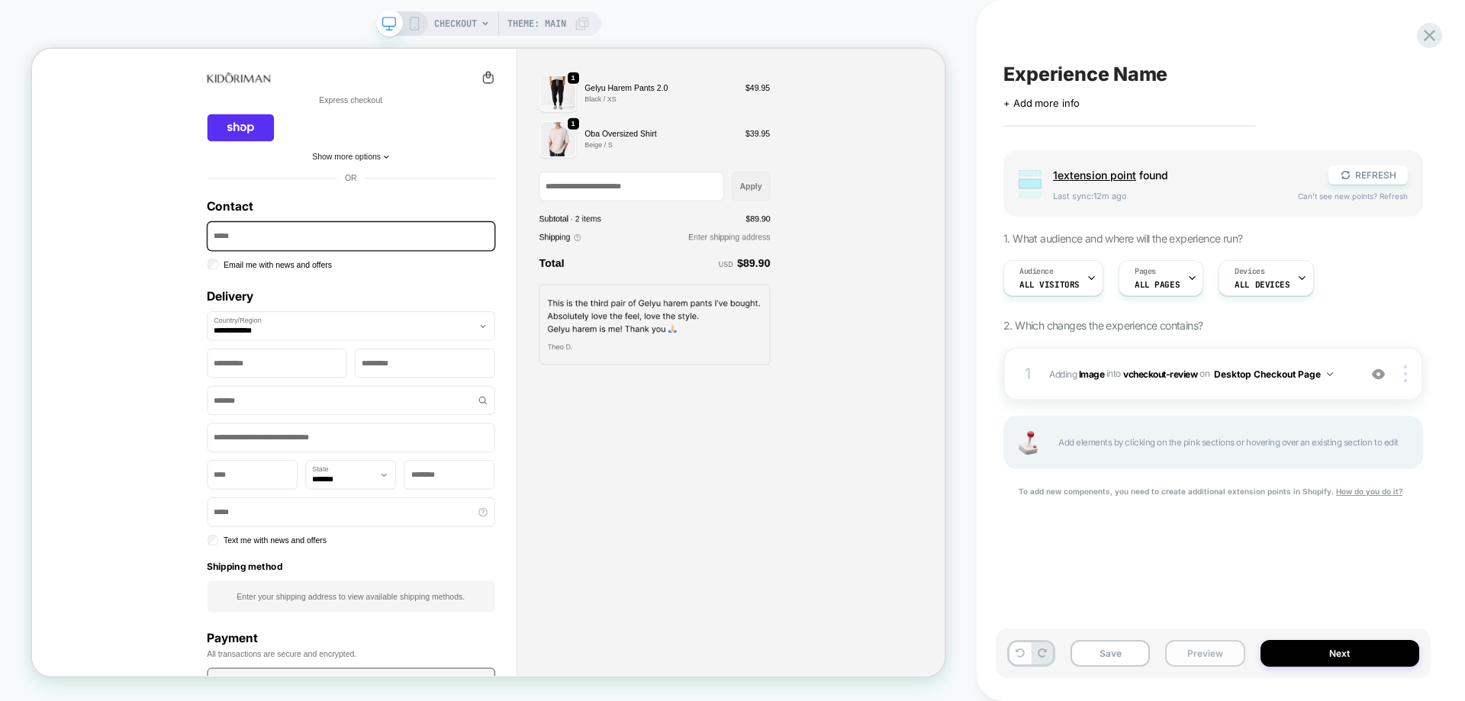
click at [1224, 655] on button "Preview" at bounding box center [1204, 653] width 79 height 27
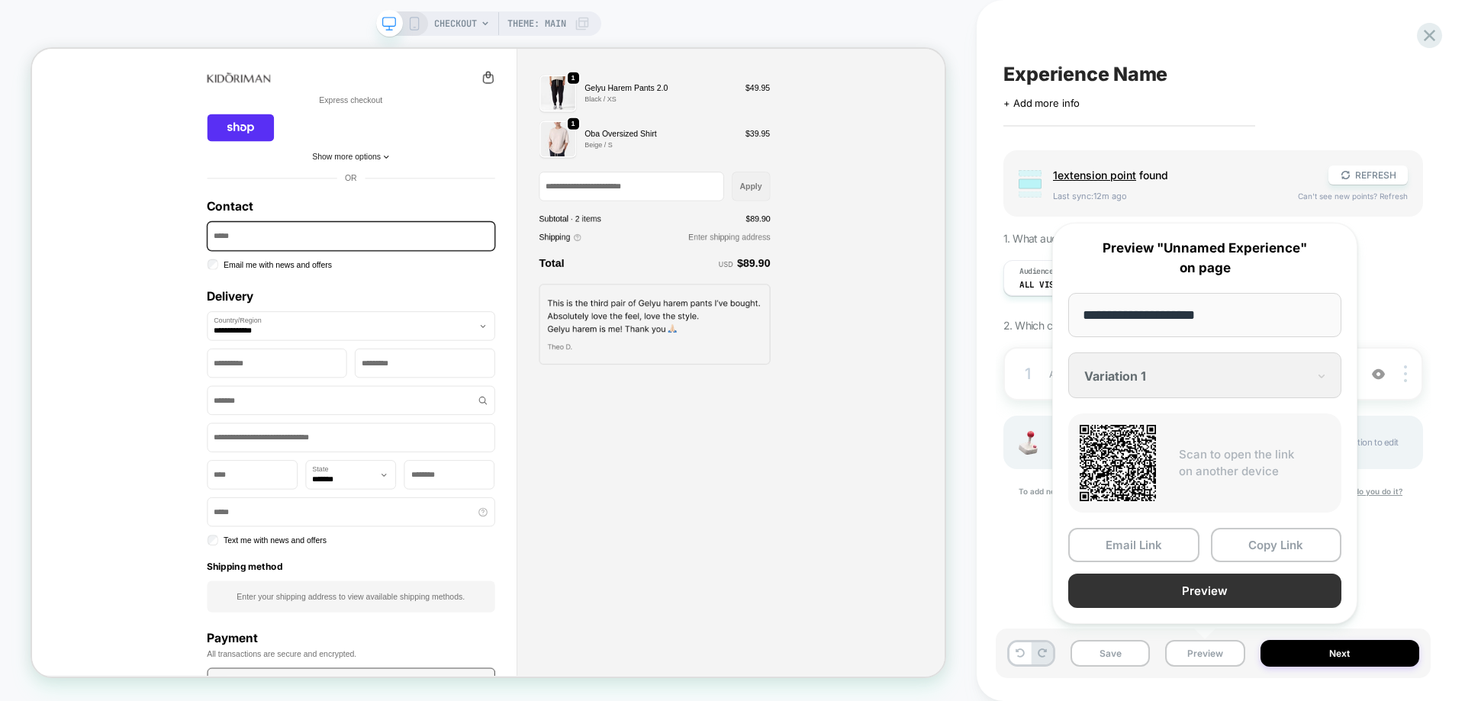
click at [1240, 591] on button "Preview" at bounding box center [1204, 591] width 273 height 34
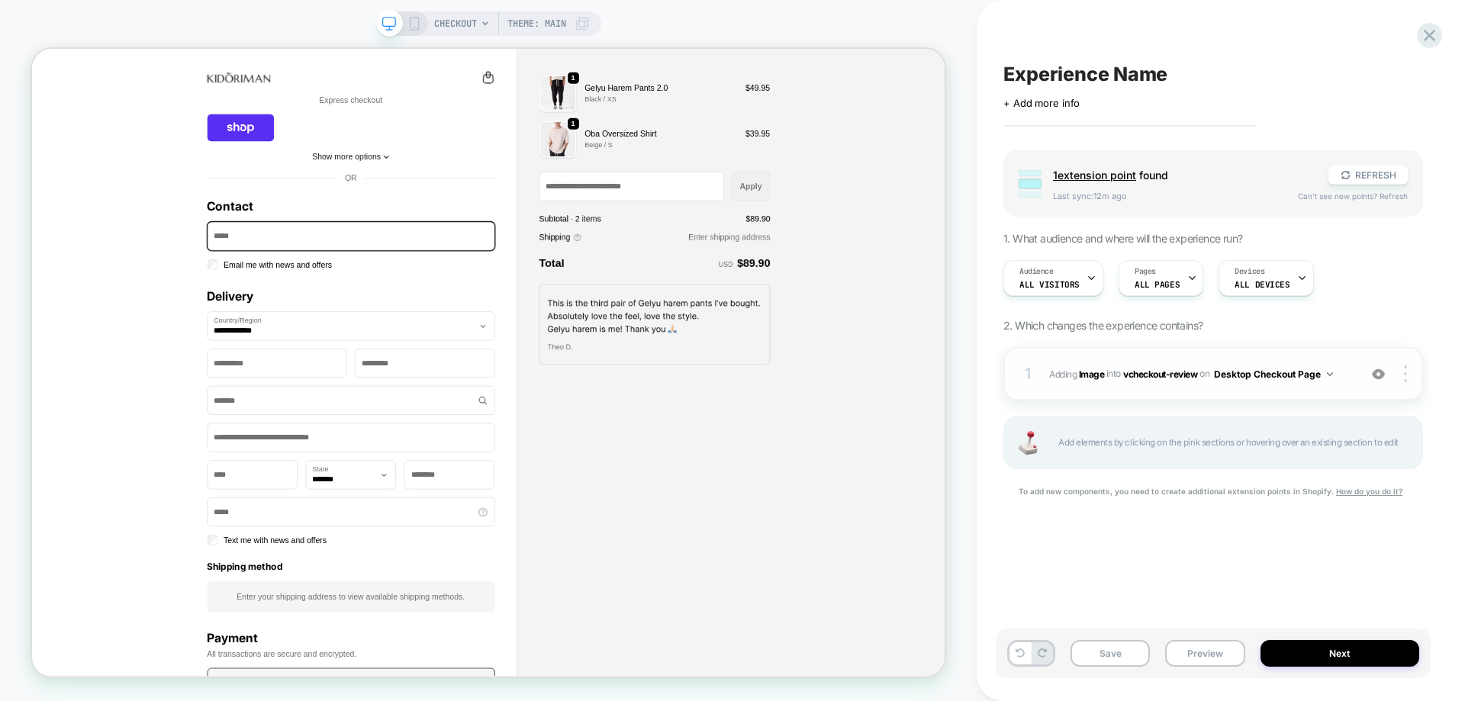
click at [1290, 373] on button "Desktop Checkout Page" at bounding box center [1273, 374] width 119 height 19
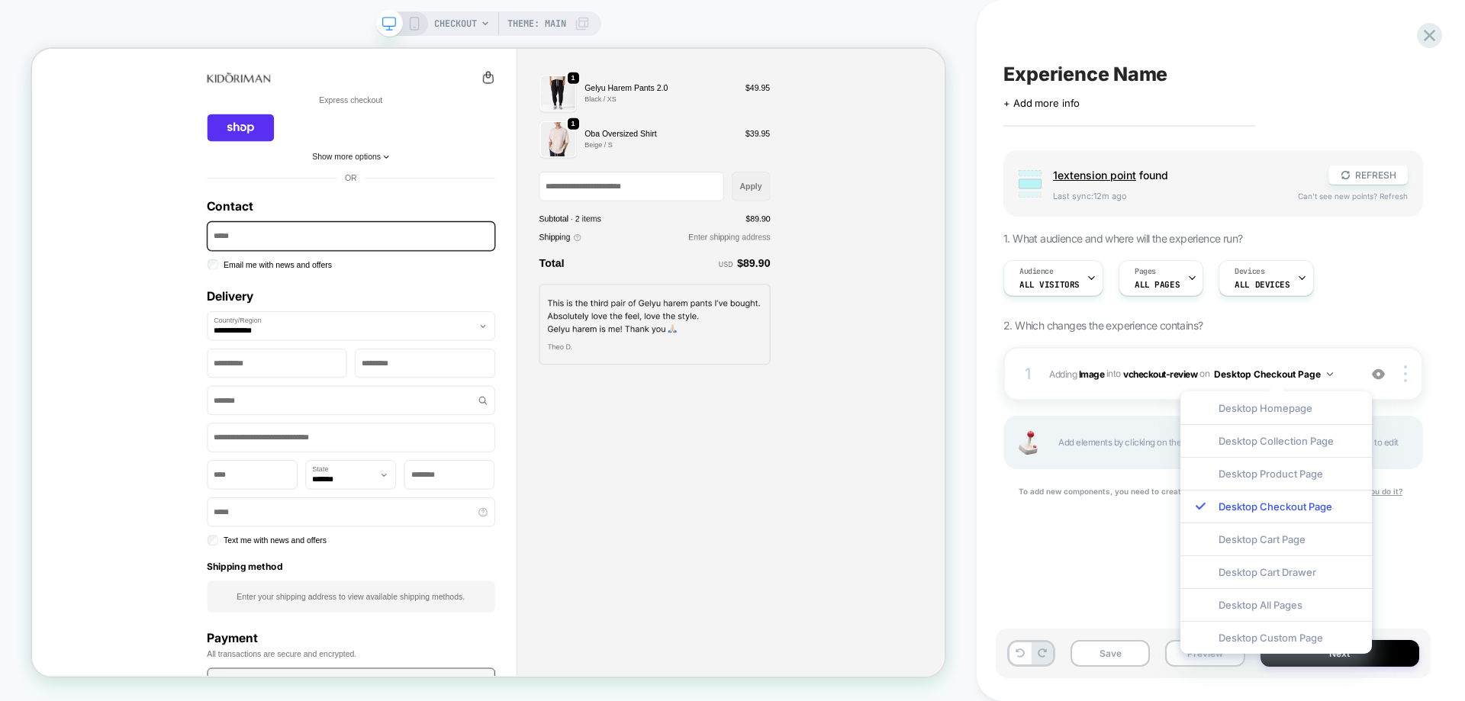
click at [1181, 384] on div "Desktop Homepage Desktop Collection Page Desktop Product Page Desktop Checkout …" at bounding box center [1276, 523] width 207 height 278
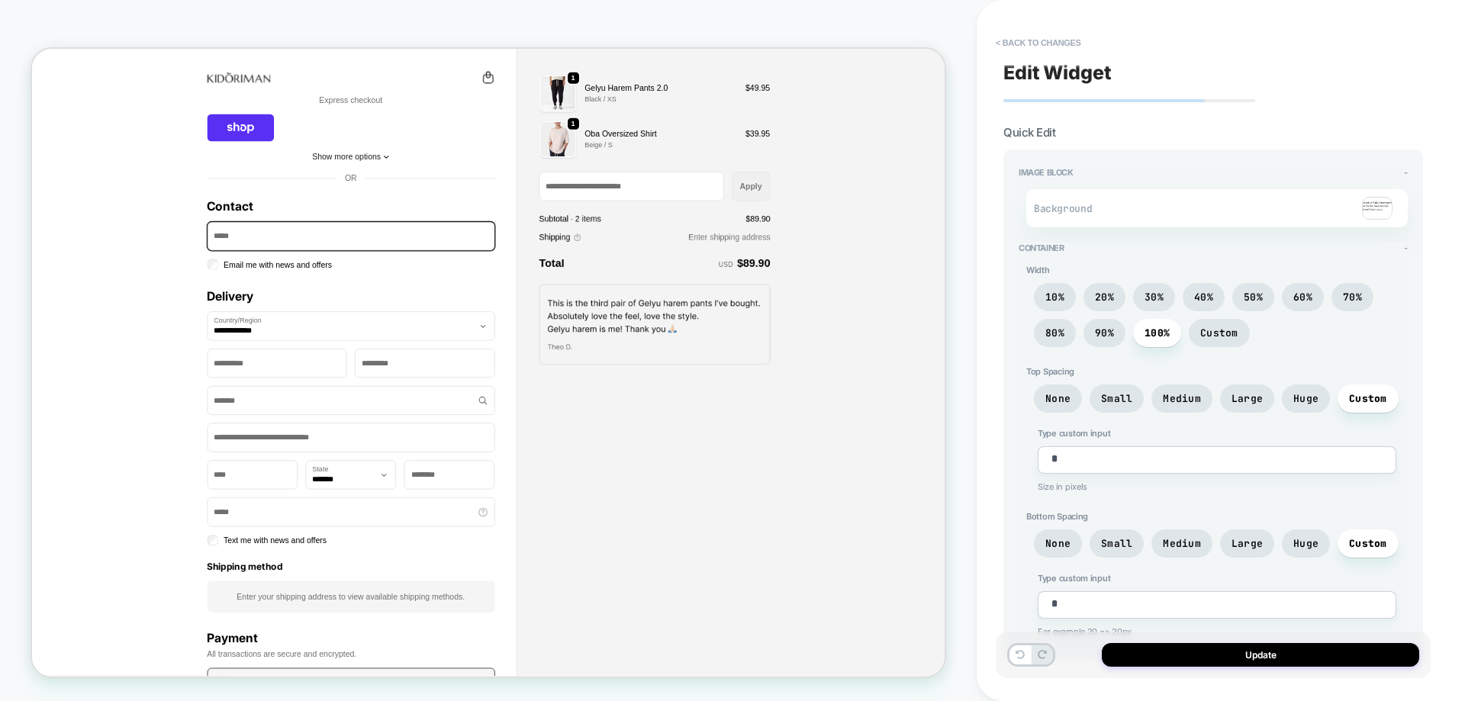
click at [1382, 211] on img at bounding box center [1377, 208] width 31 height 23
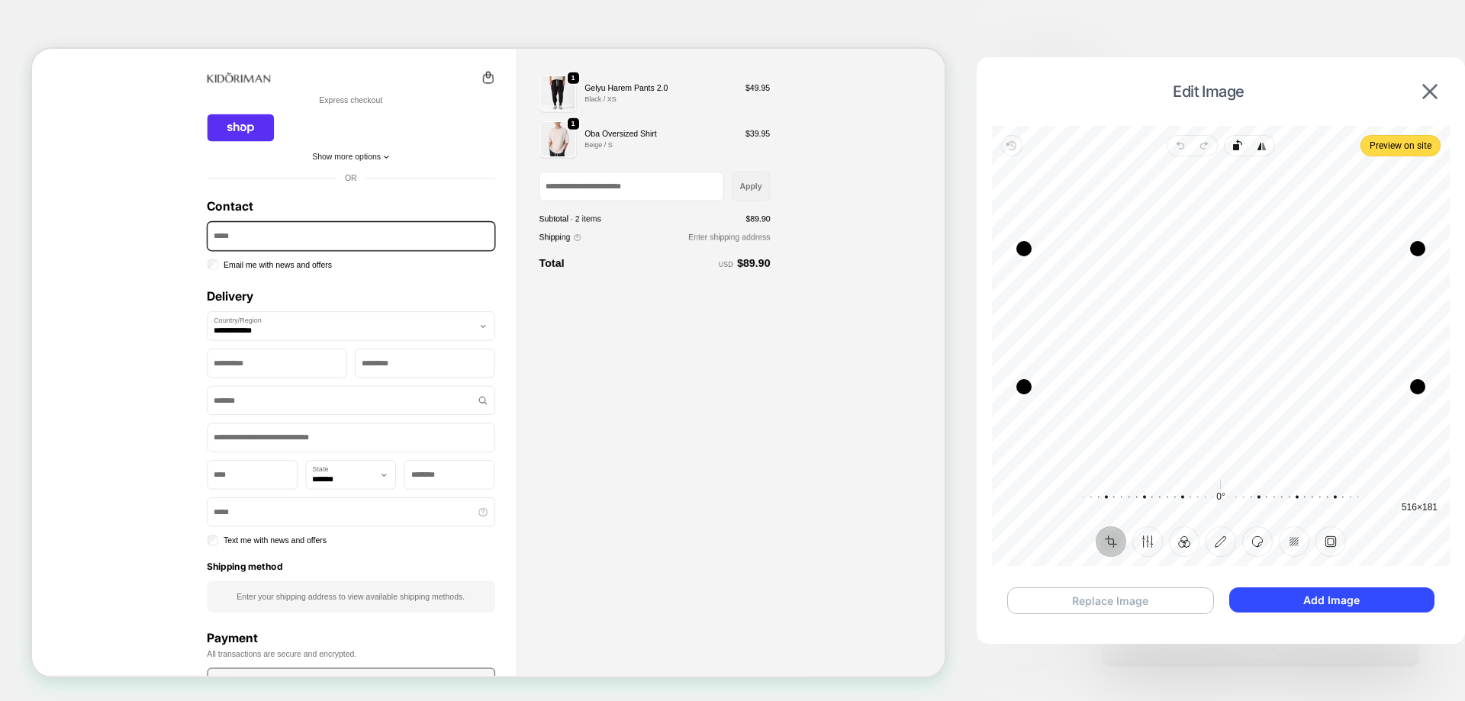
click at [1140, 597] on button "Replace Image" at bounding box center [1110, 600] width 207 height 27
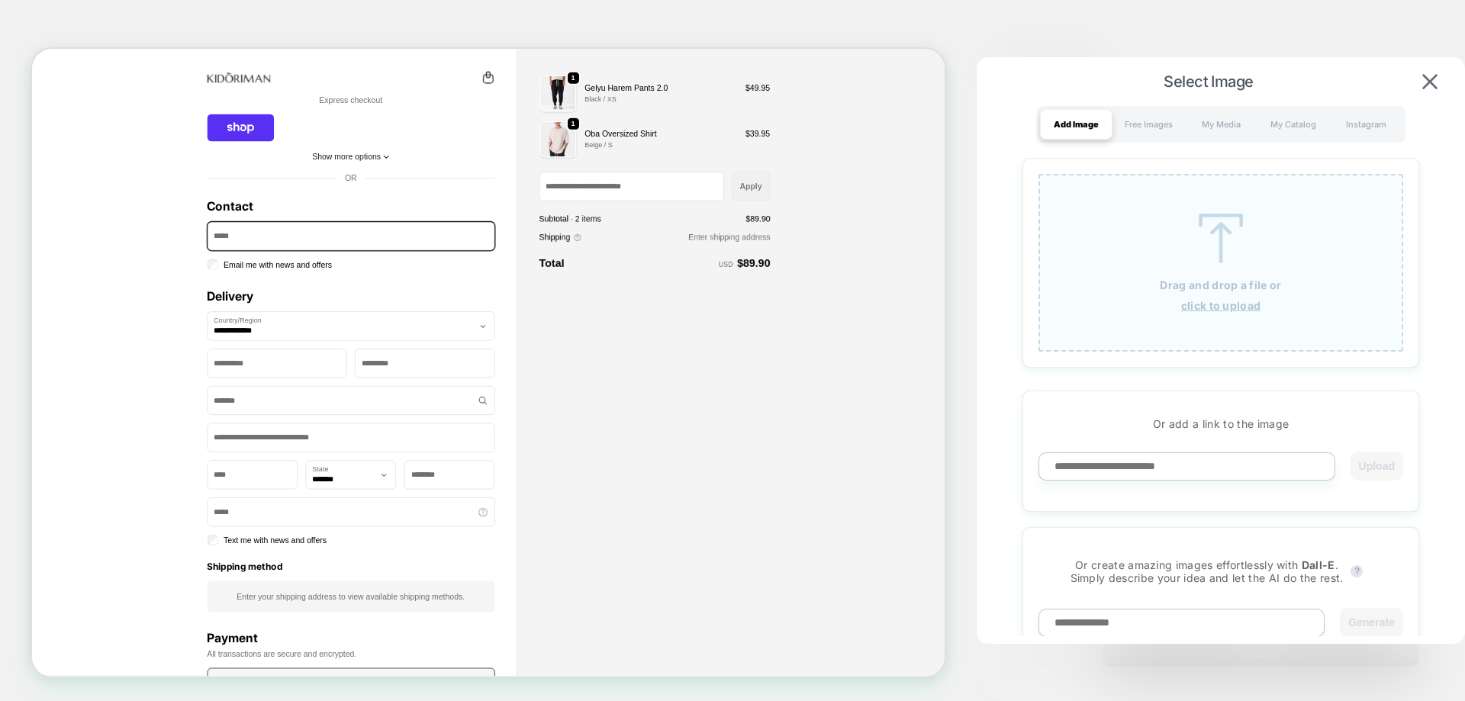
click at [1163, 309] on div "Drag and drop a file or click to upload" at bounding box center [1220, 263] width 365 height 178
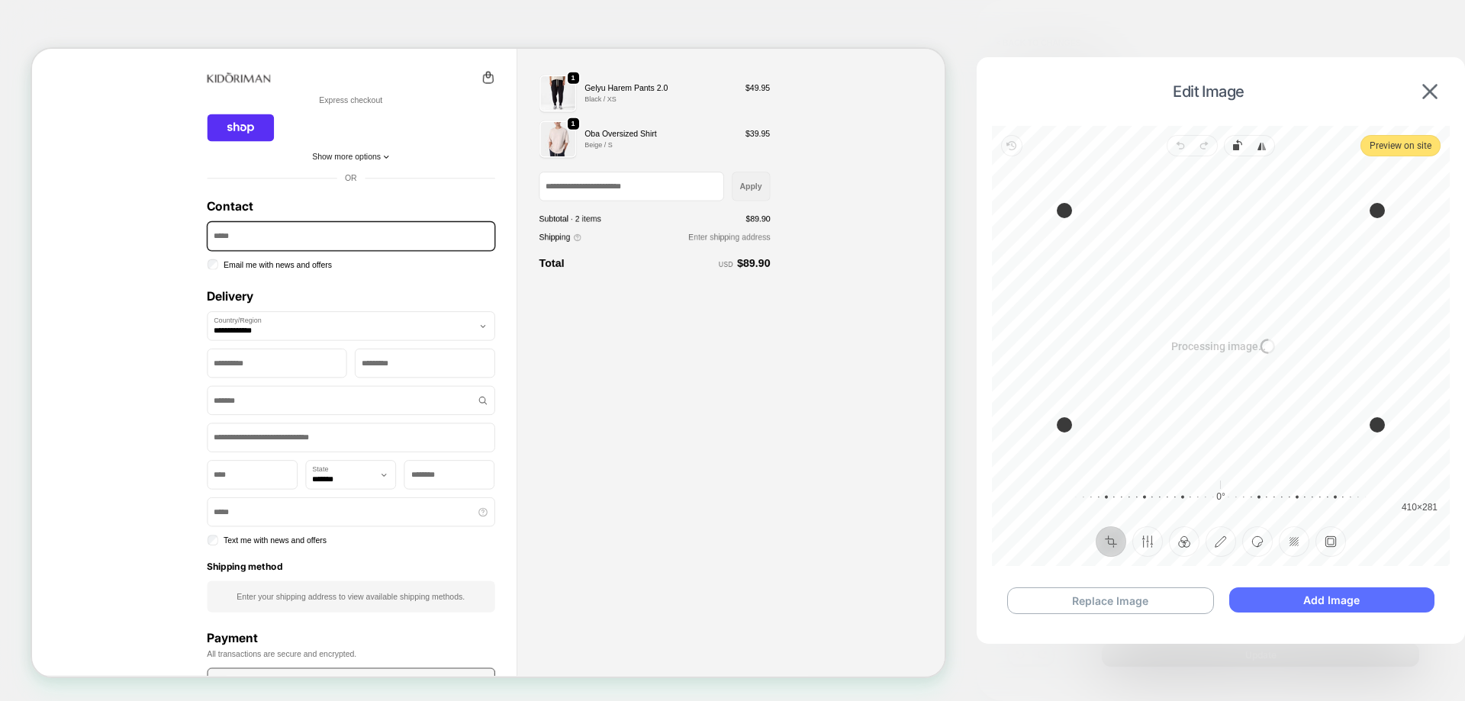
click at [1395, 603] on button "Add Image" at bounding box center [1331, 599] width 205 height 25
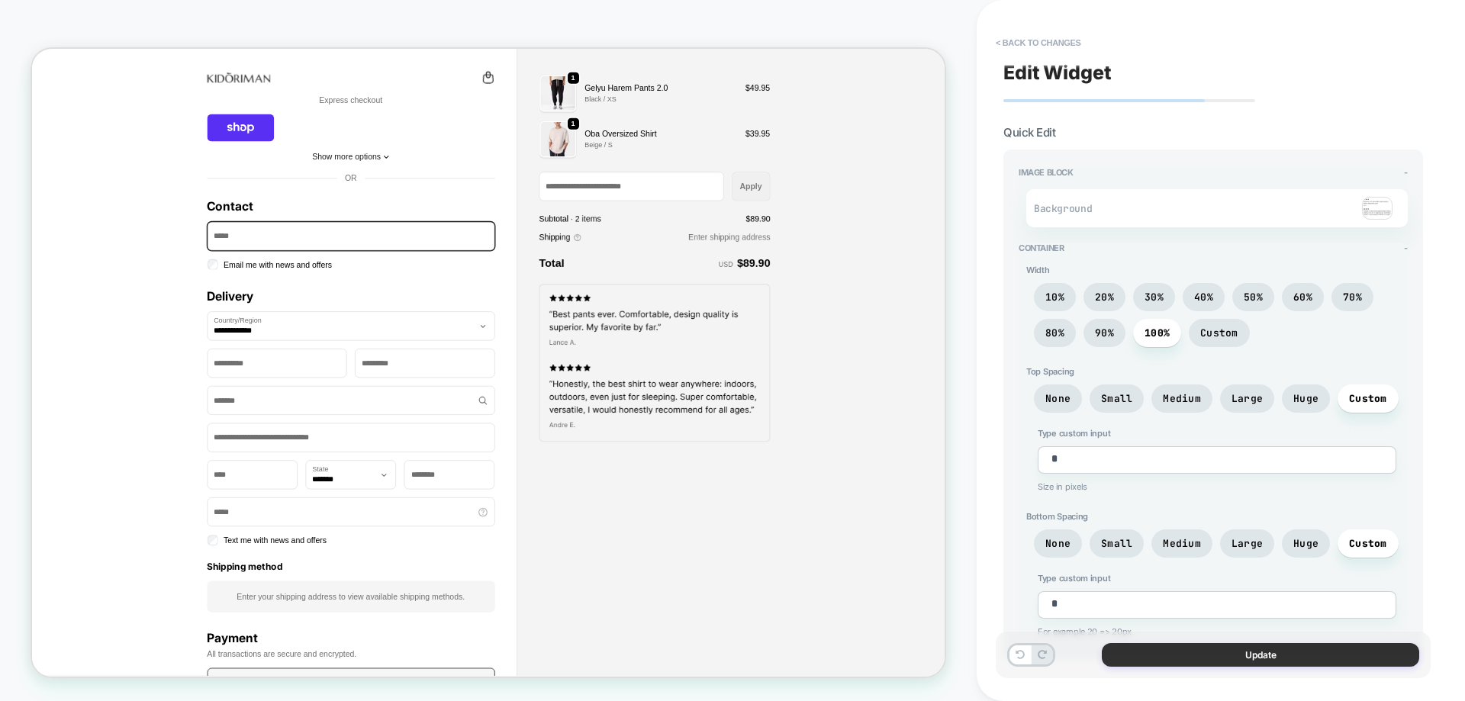
click at [1244, 653] on button "Update" at bounding box center [1260, 655] width 317 height 24
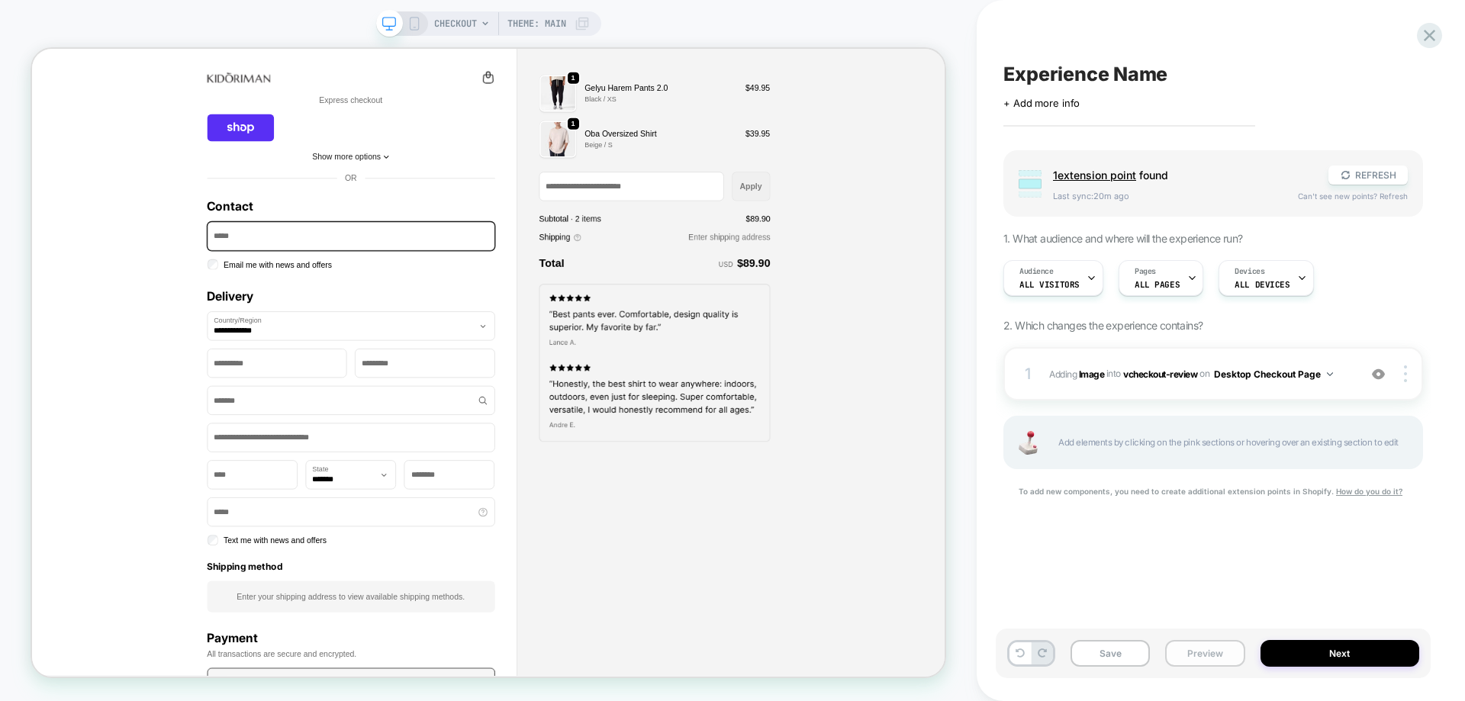
click at [1229, 658] on button "Preview" at bounding box center [1204, 653] width 79 height 27
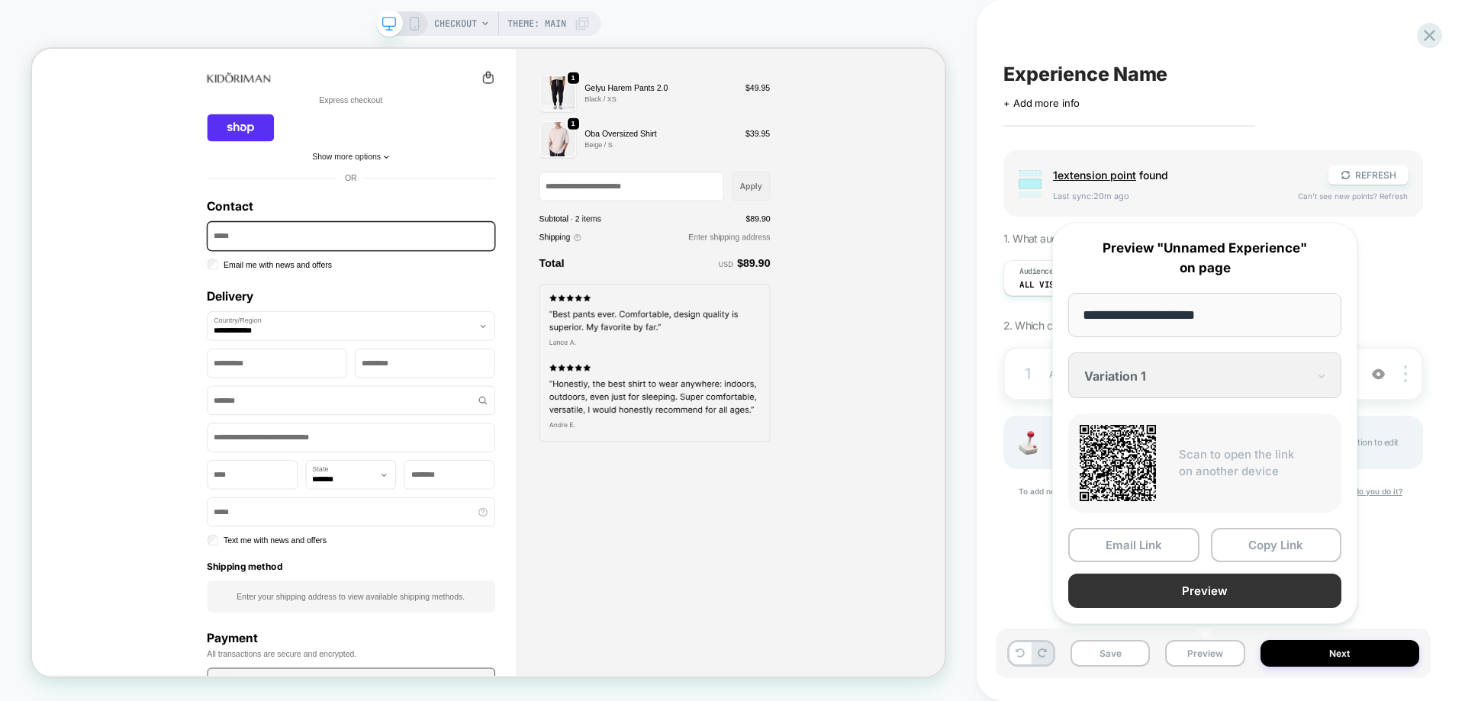
click at [1219, 585] on button "Preview" at bounding box center [1204, 591] width 273 height 34
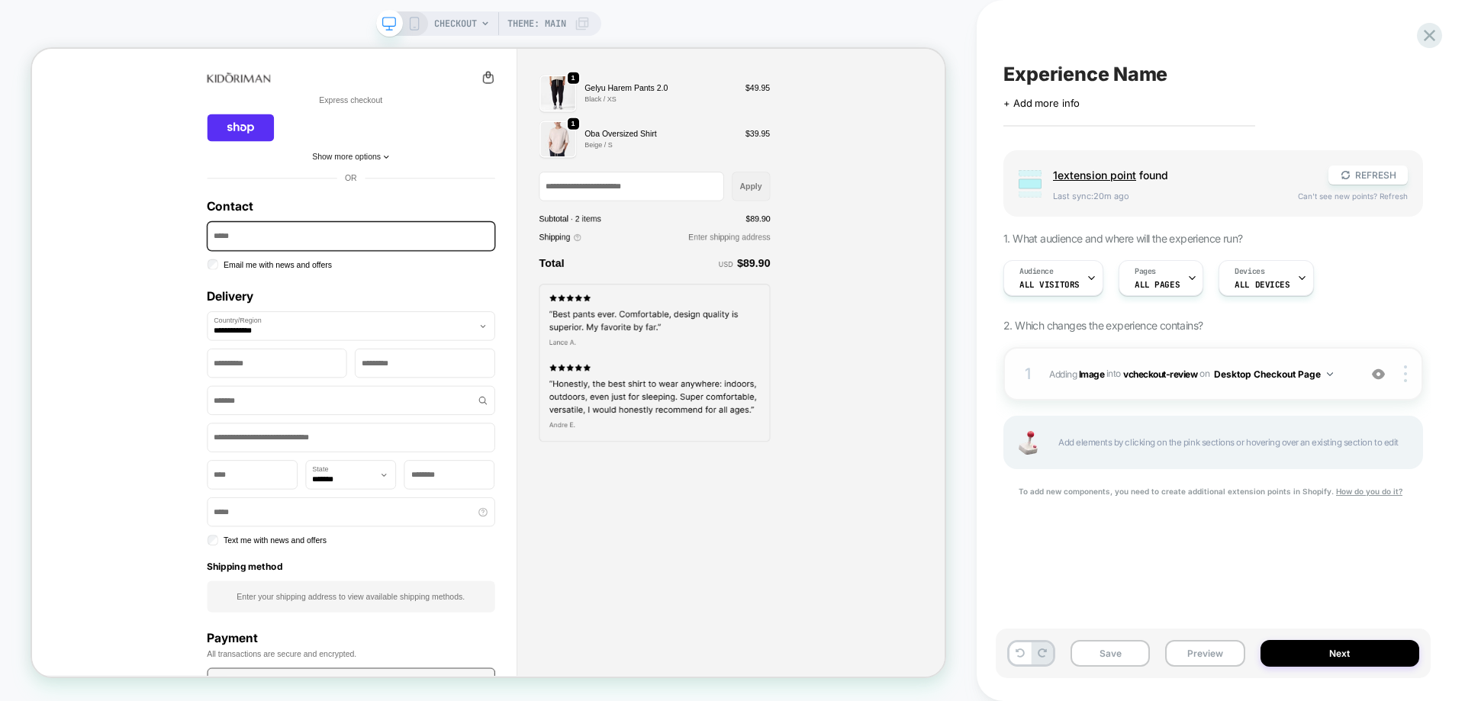
click at [1285, 382] on button "Desktop Checkout Page" at bounding box center [1273, 374] width 119 height 19
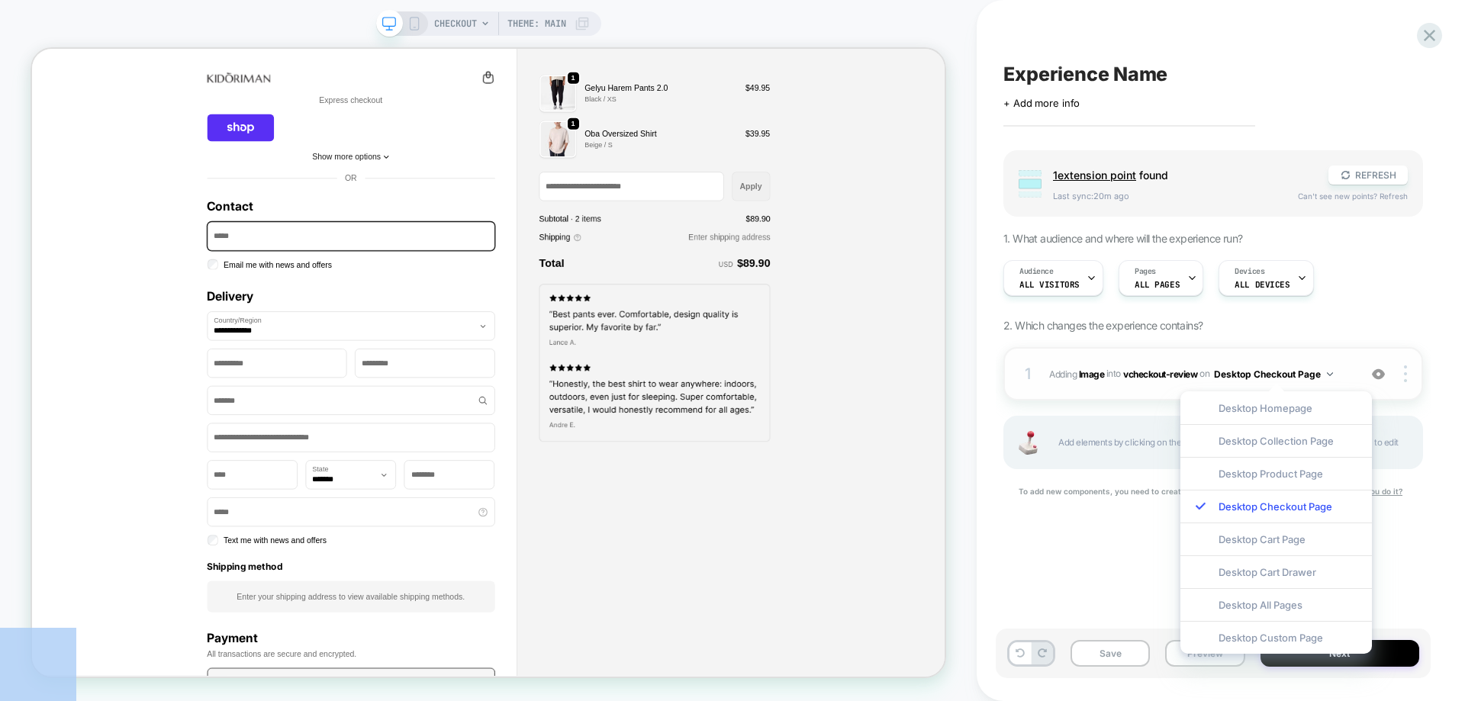
click at [1172, 385] on body "CHECKOUT Theme: MAIN Experience Name Click to edit experience details + Add mor…" at bounding box center [732, 350] width 1465 height 701
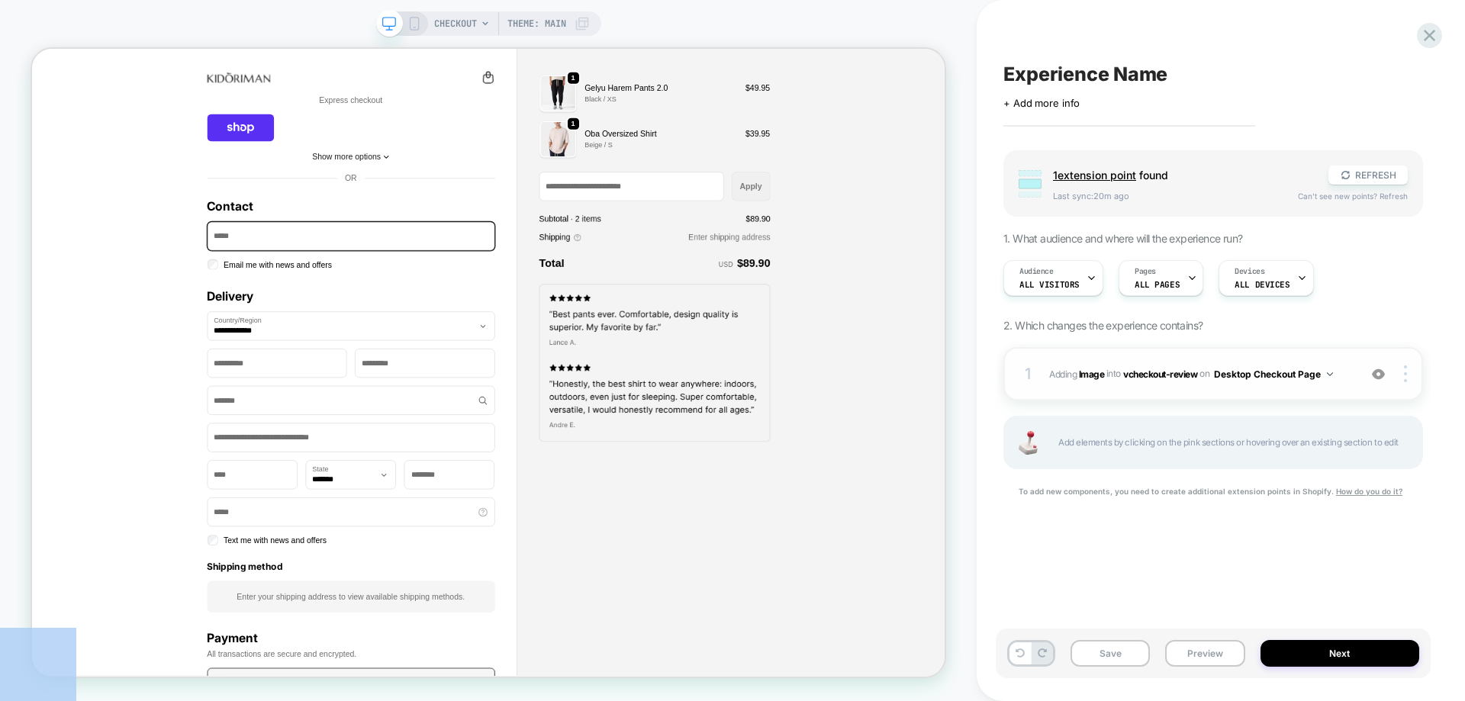
click at [1176, 386] on div "1 #_loomi_addon_1759140511285 Adding Image INTO vcheckout-review vcheckout-revi…" at bounding box center [1213, 373] width 420 height 53
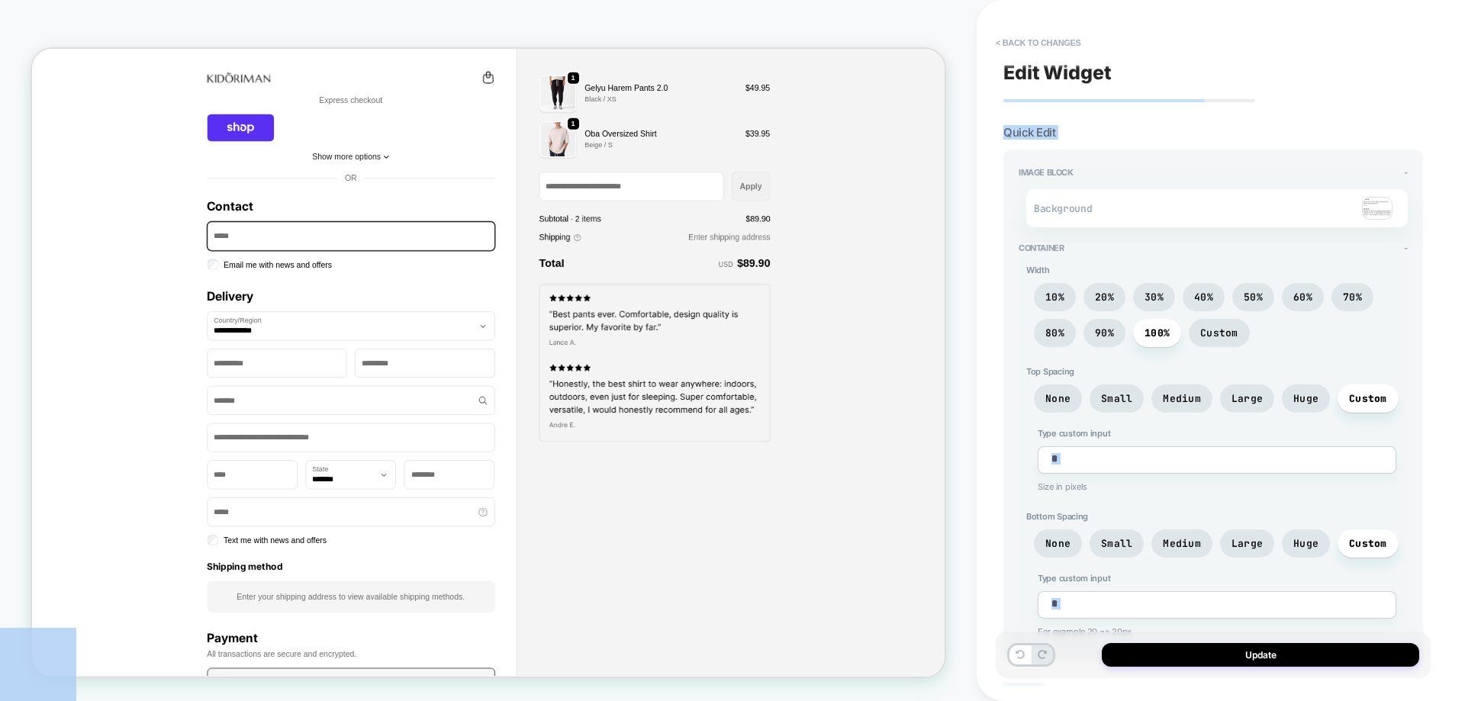
click at [1366, 201] on img at bounding box center [1377, 208] width 31 height 23
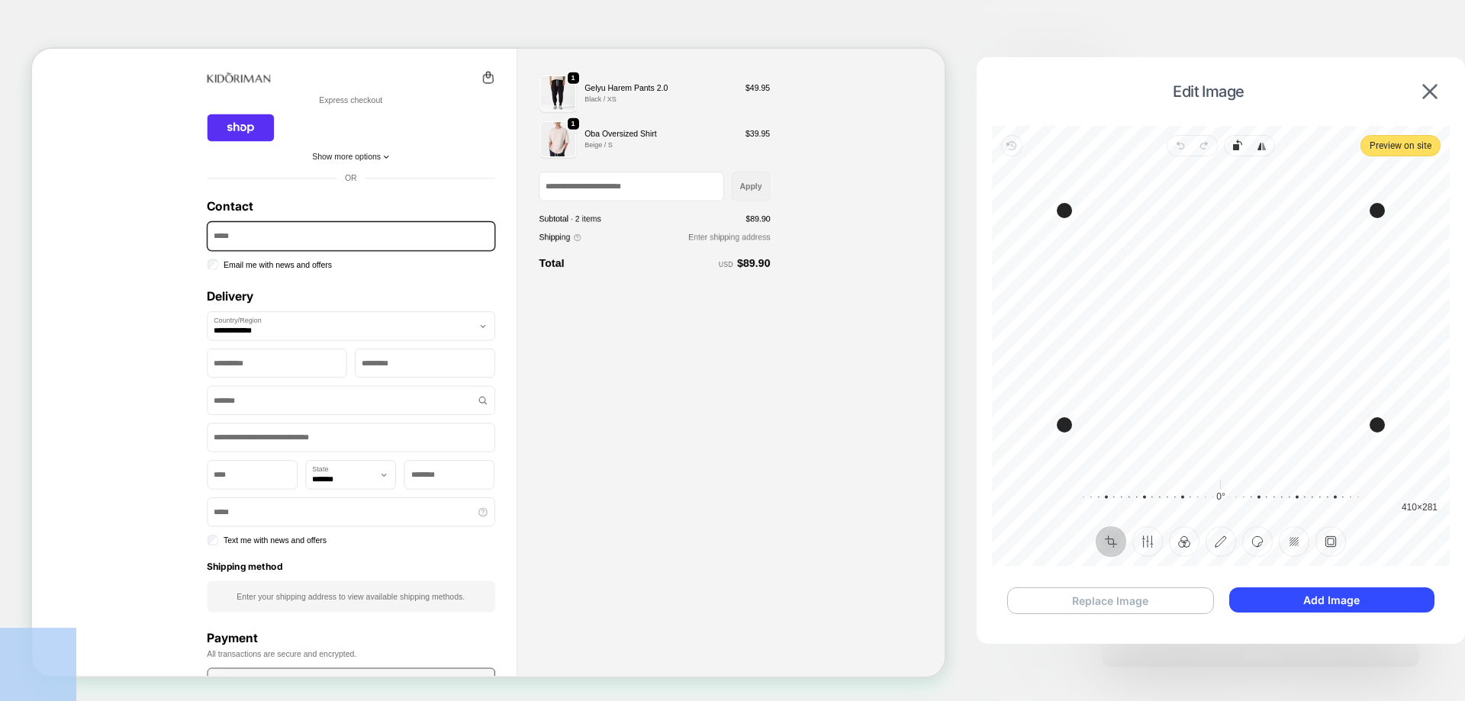
click at [1140, 596] on button "Replace Image" at bounding box center [1110, 600] width 207 height 27
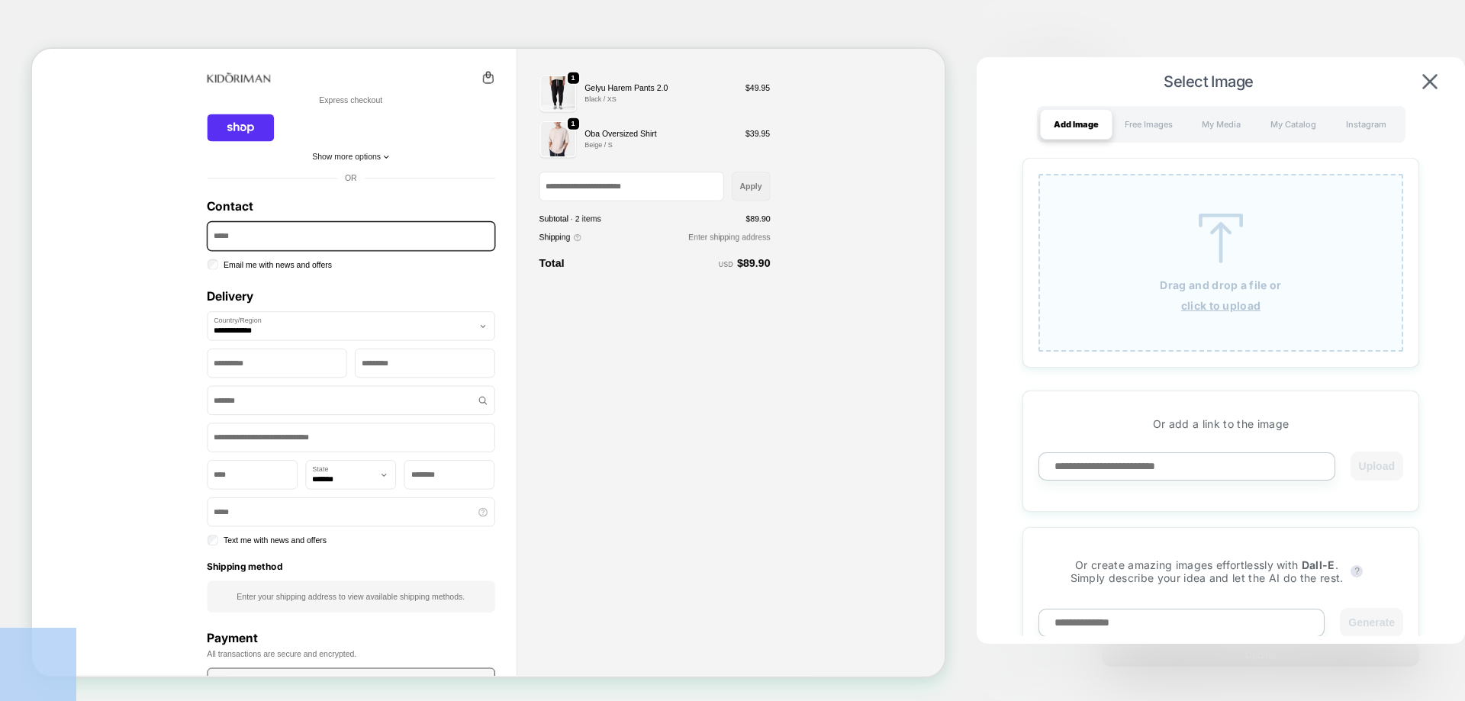
click at [1141, 231] on div "Drag and drop a file or click to upload" at bounding box center [1220, 263] width 365 height 178
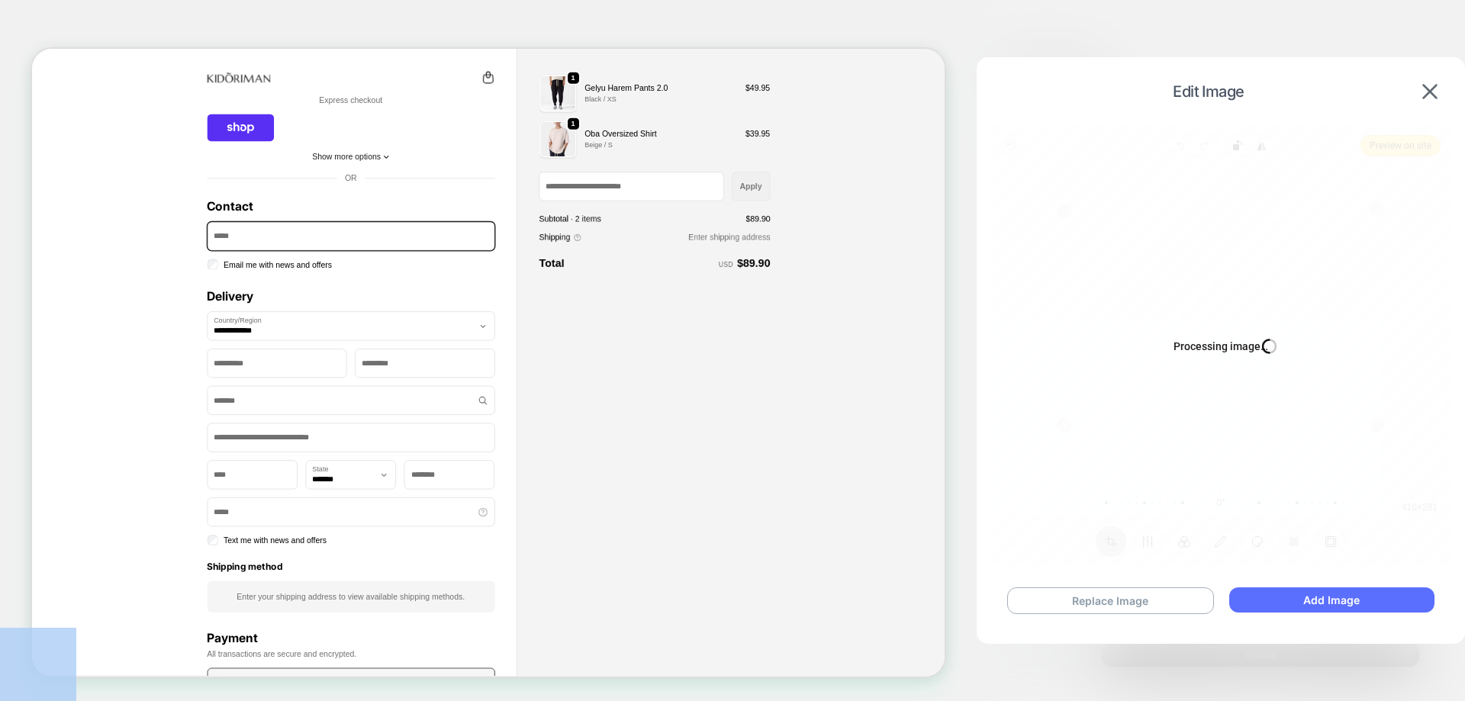
click at [1289, 593] on button "Add Image" at bounding box center [1331, 599] width 205 height 25
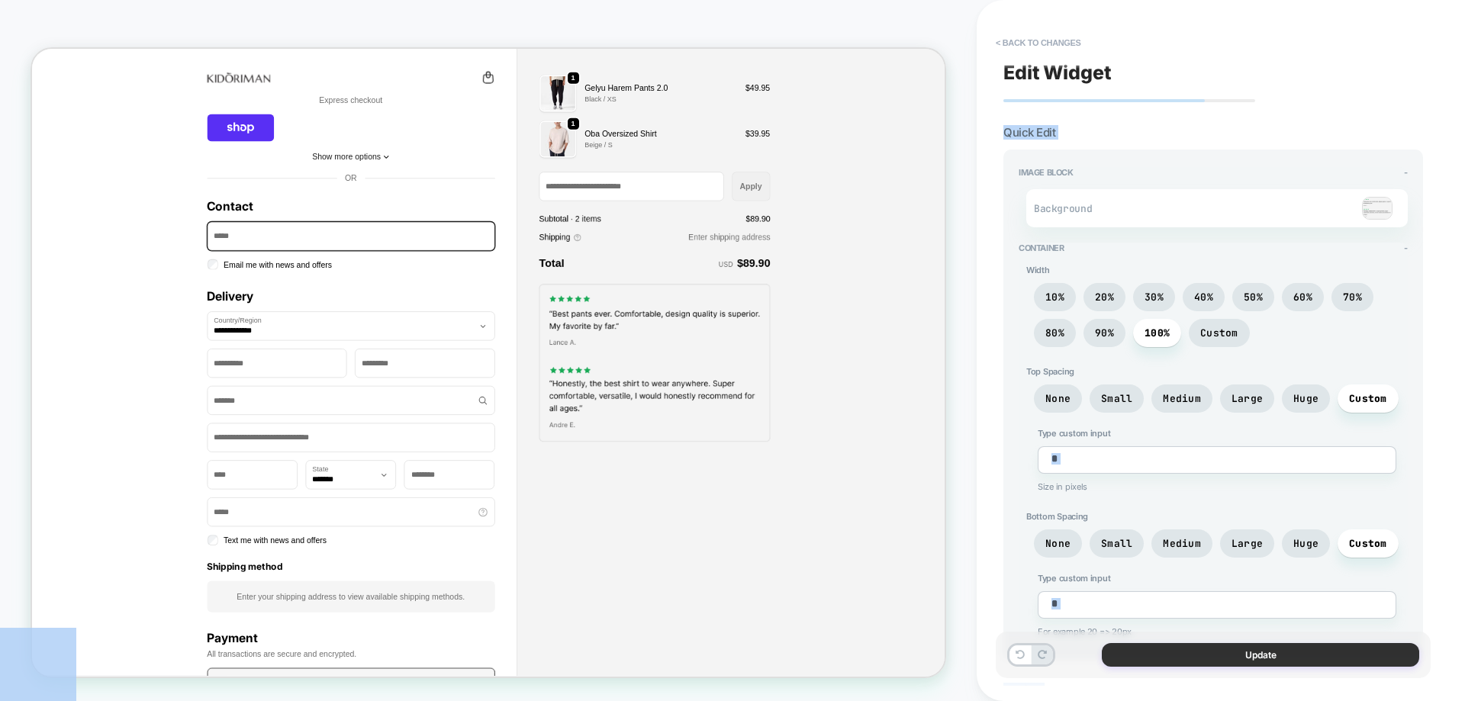
click at [1219, 651] on button "Update" at bounding box center [1260, 655] width 317 height 24
type textarea "*"
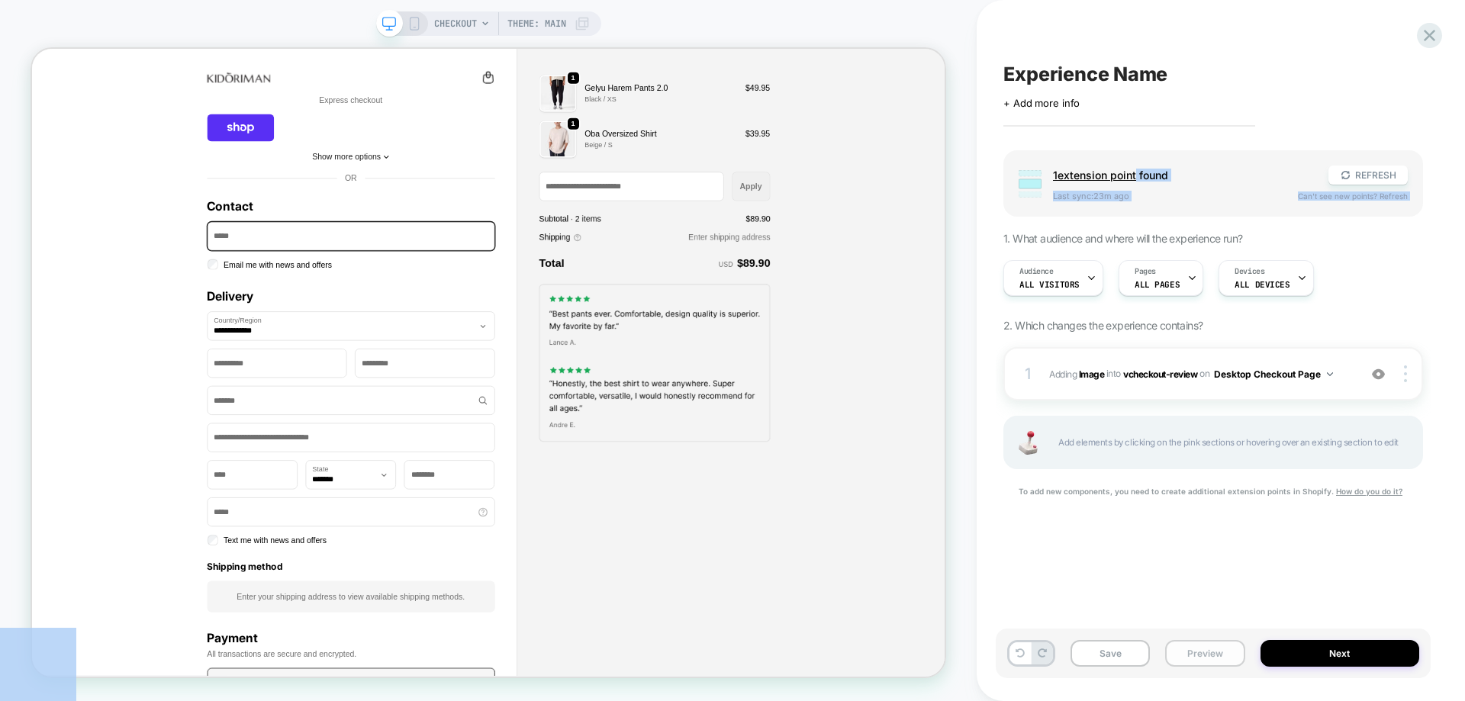
click at [1186, 652] on button "Preview" at bounding box center [1204, 653] width 79 height 27
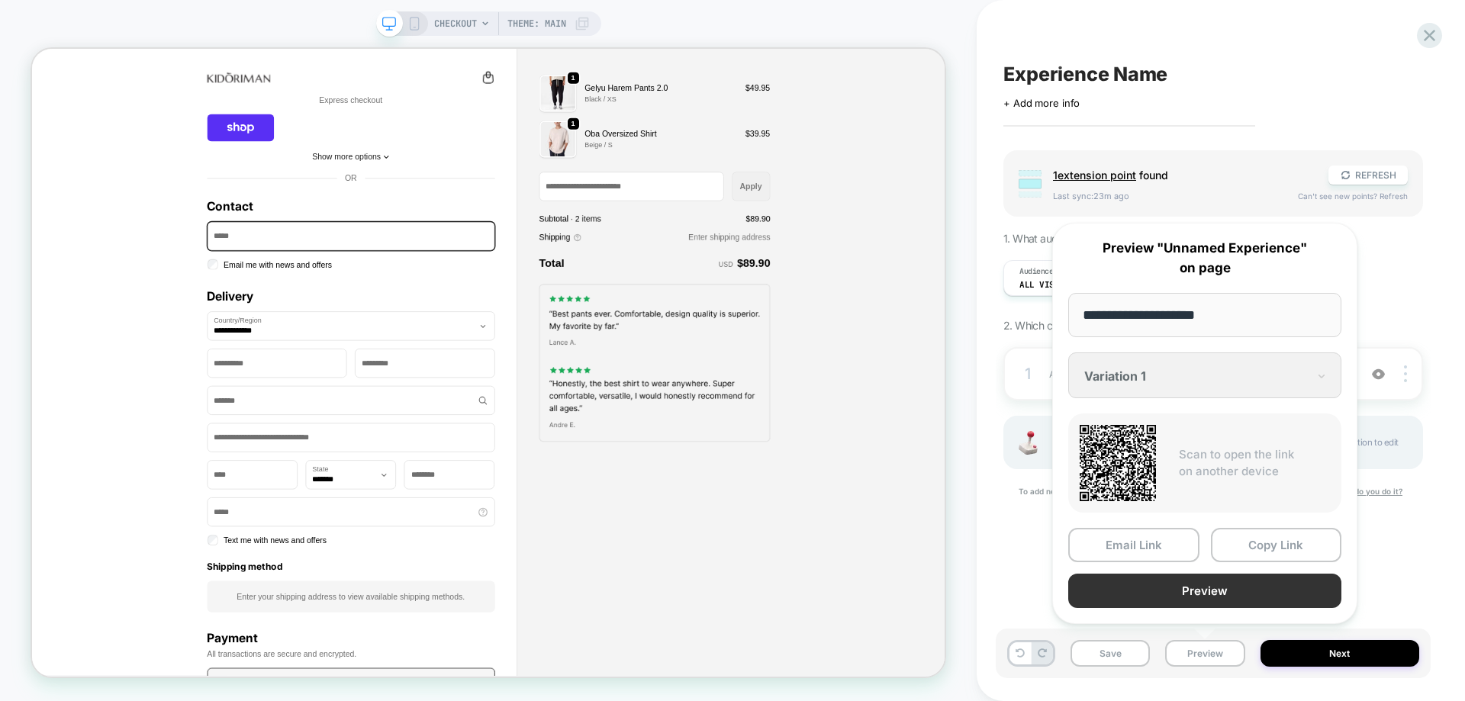
click at [1218, 606] on button "Preview" at bounding box center [1204, 591] width 273 height 34
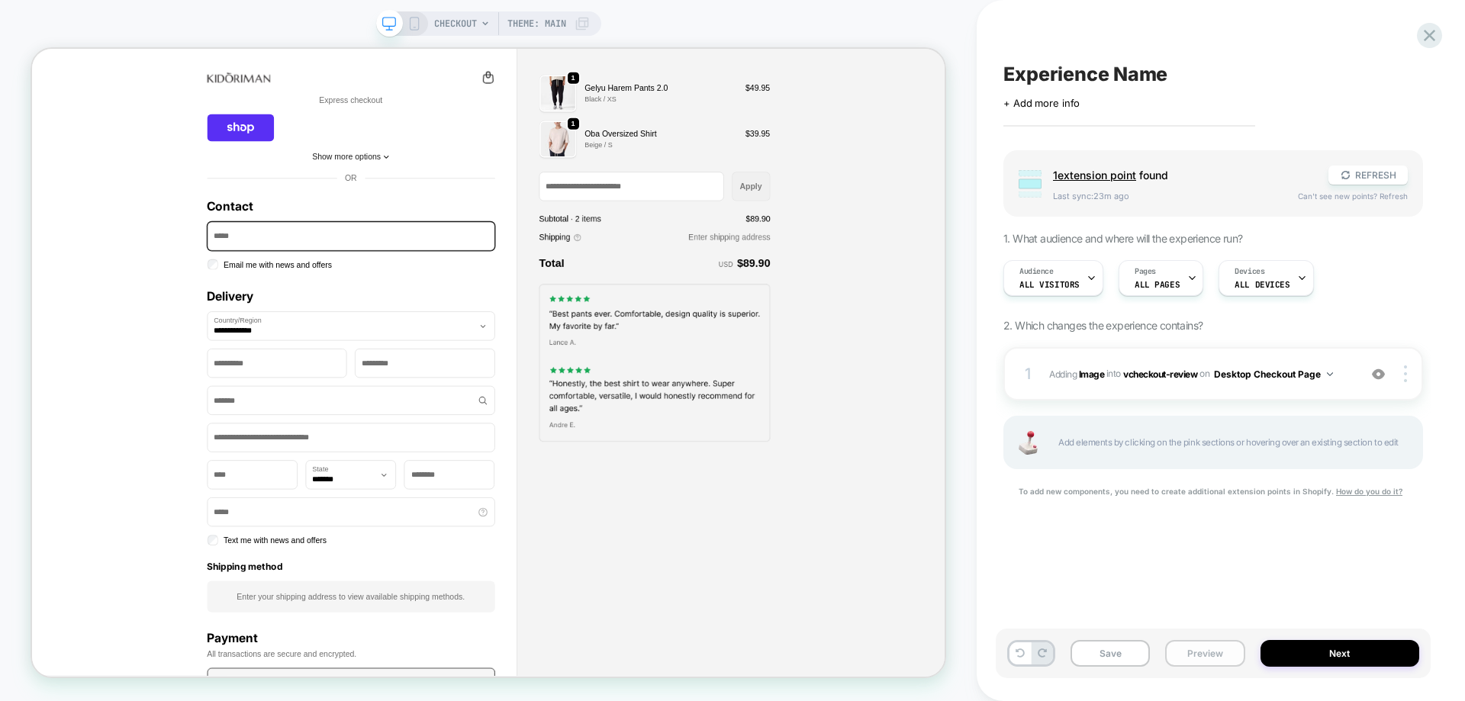
click at [1212, 658] on button "Preview" at bounding box center [1204, 653] width 79 height 27
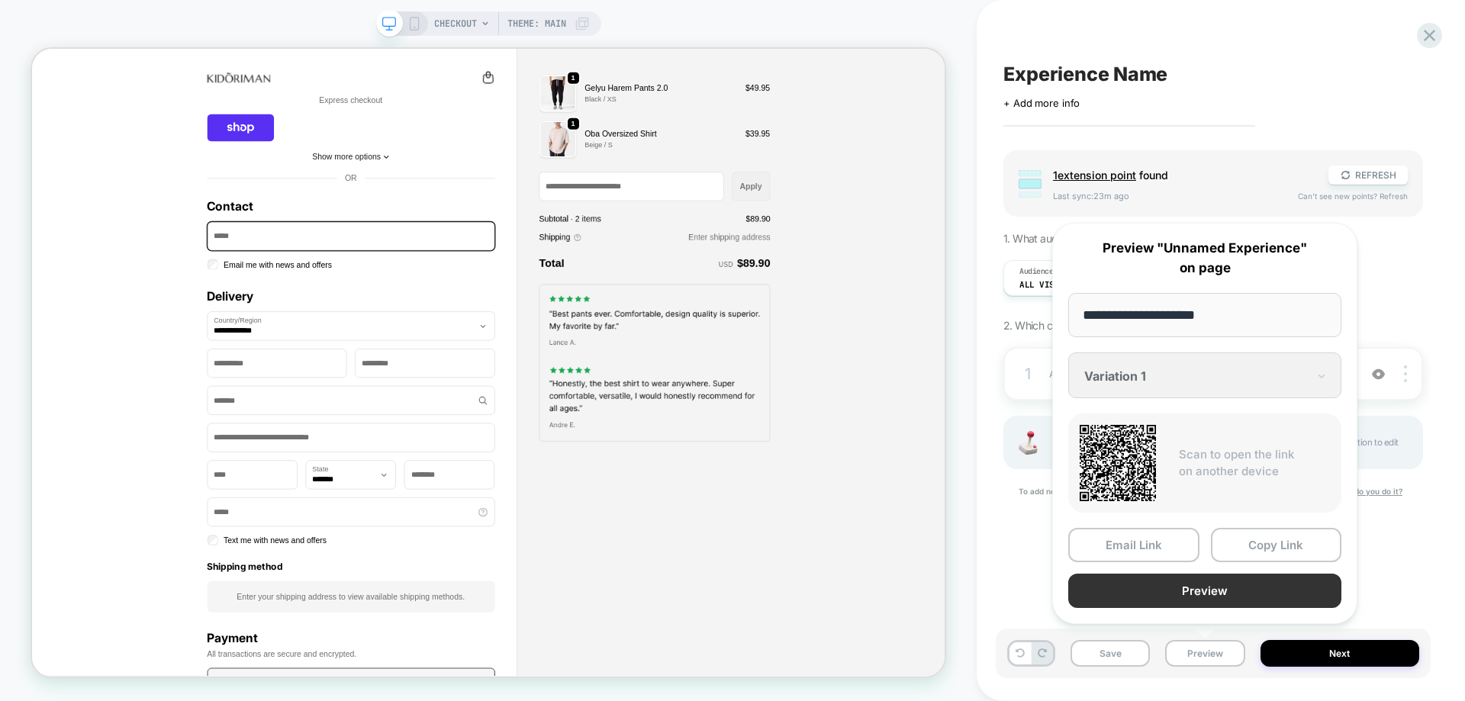
click at [1242, 587] on button "Preview" at bounding box center [1204, 591] width 273 height 34
